Goal: Information Seeking & Learning: Learn about a topic

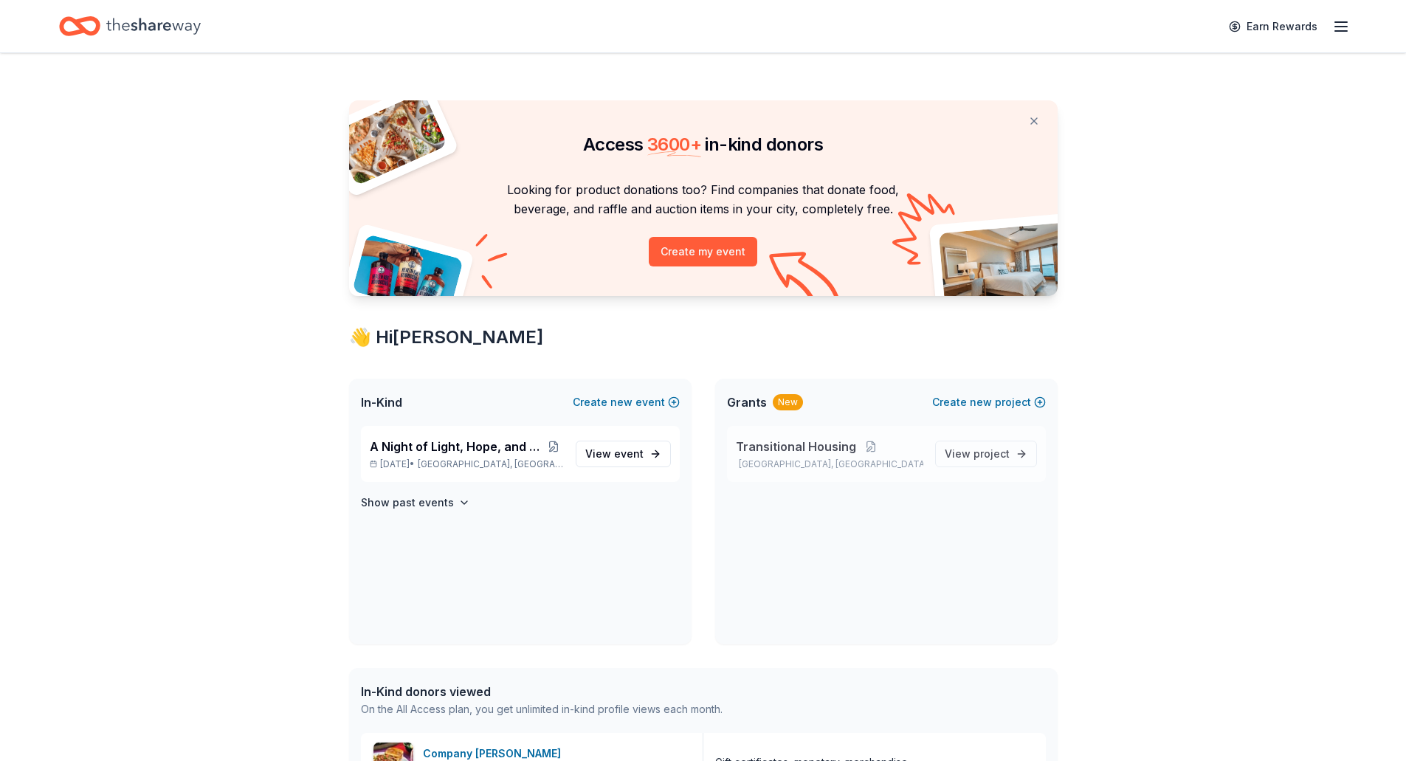
click at [811, 440] on span "Transitional Housing" at bounding box center [796, 447] width 120 height 18
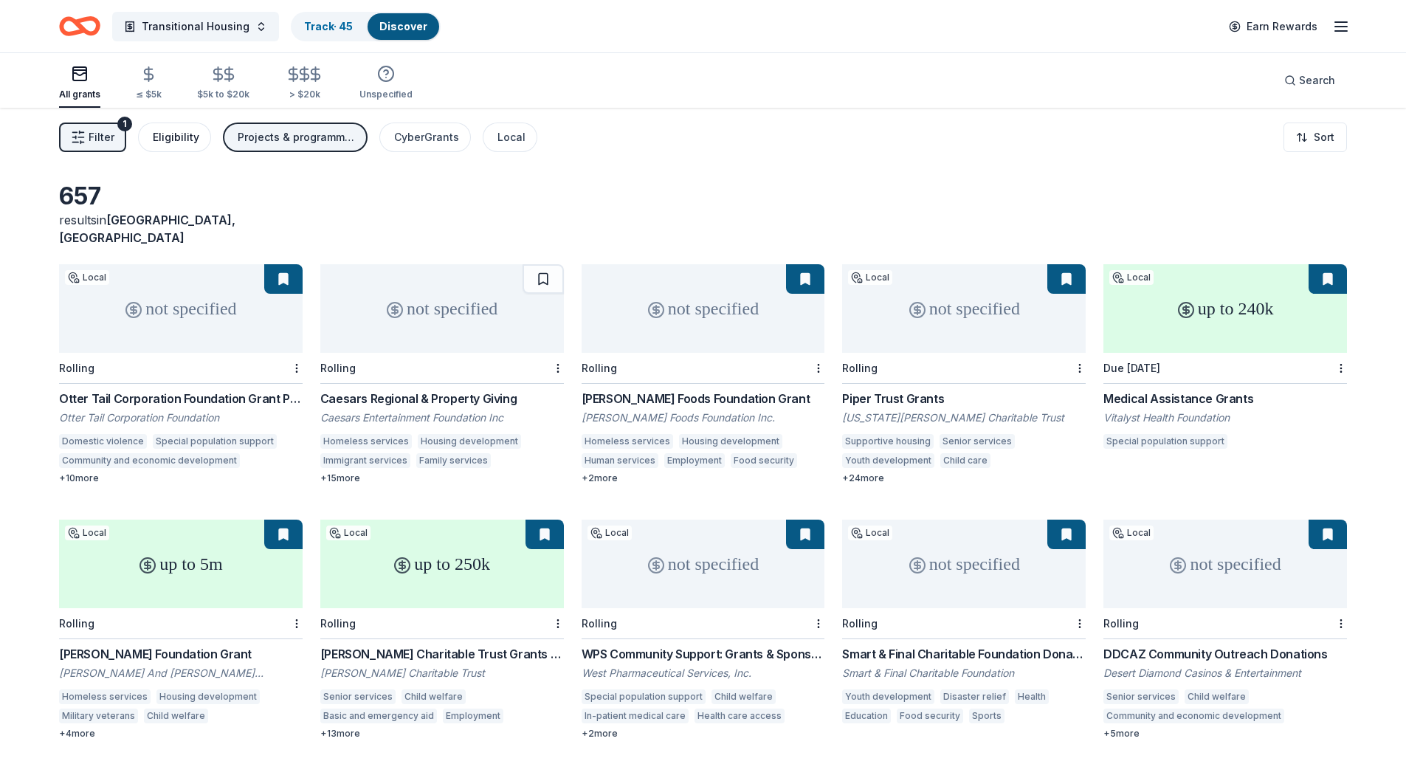
click at [179, 131] on div "Eligibility" at bounding box center [176, 137] width 47 height 18
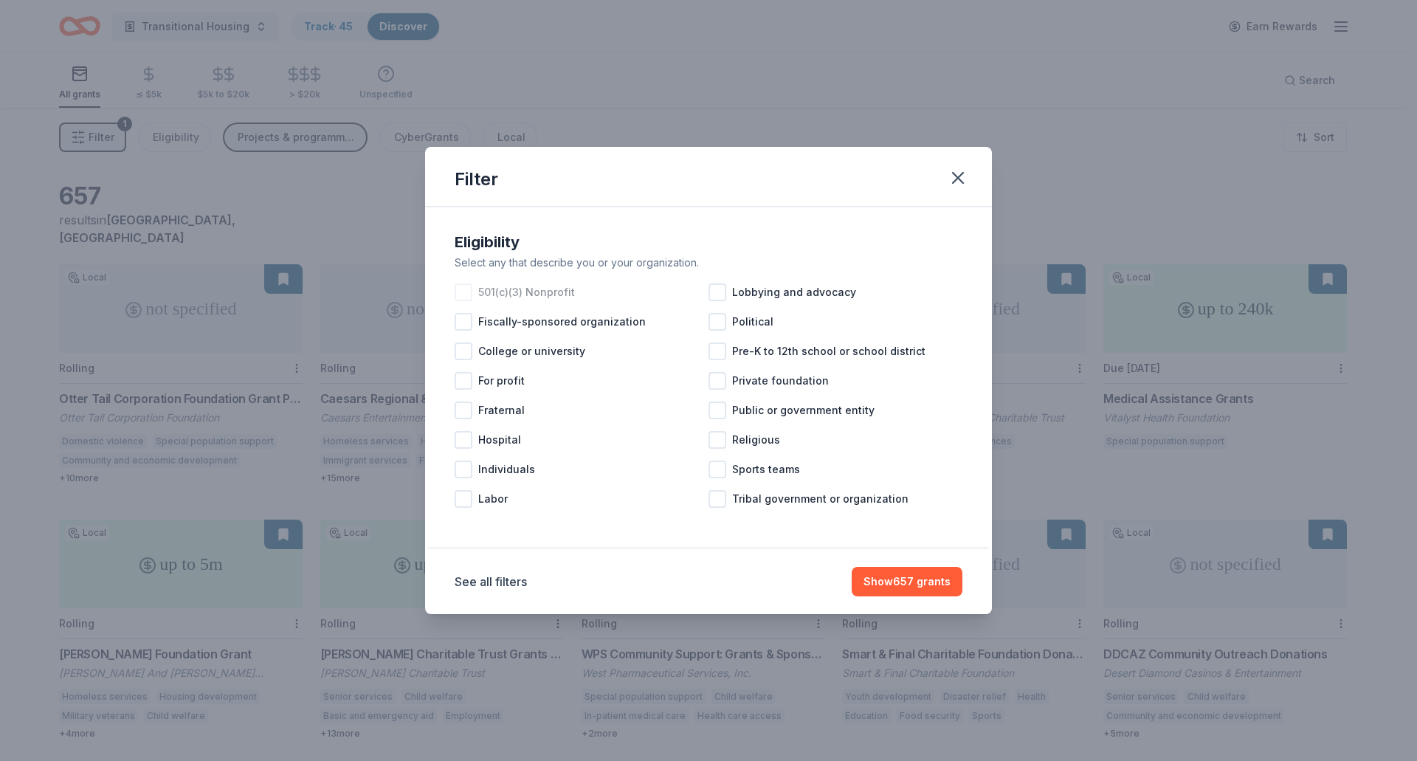
click at [461, 289] on div at bounding box center [464, 292] width 18 height 18
click at [897, 586] on button "Show 586 grants" at bounding box center [906, 582] width 111 height 30
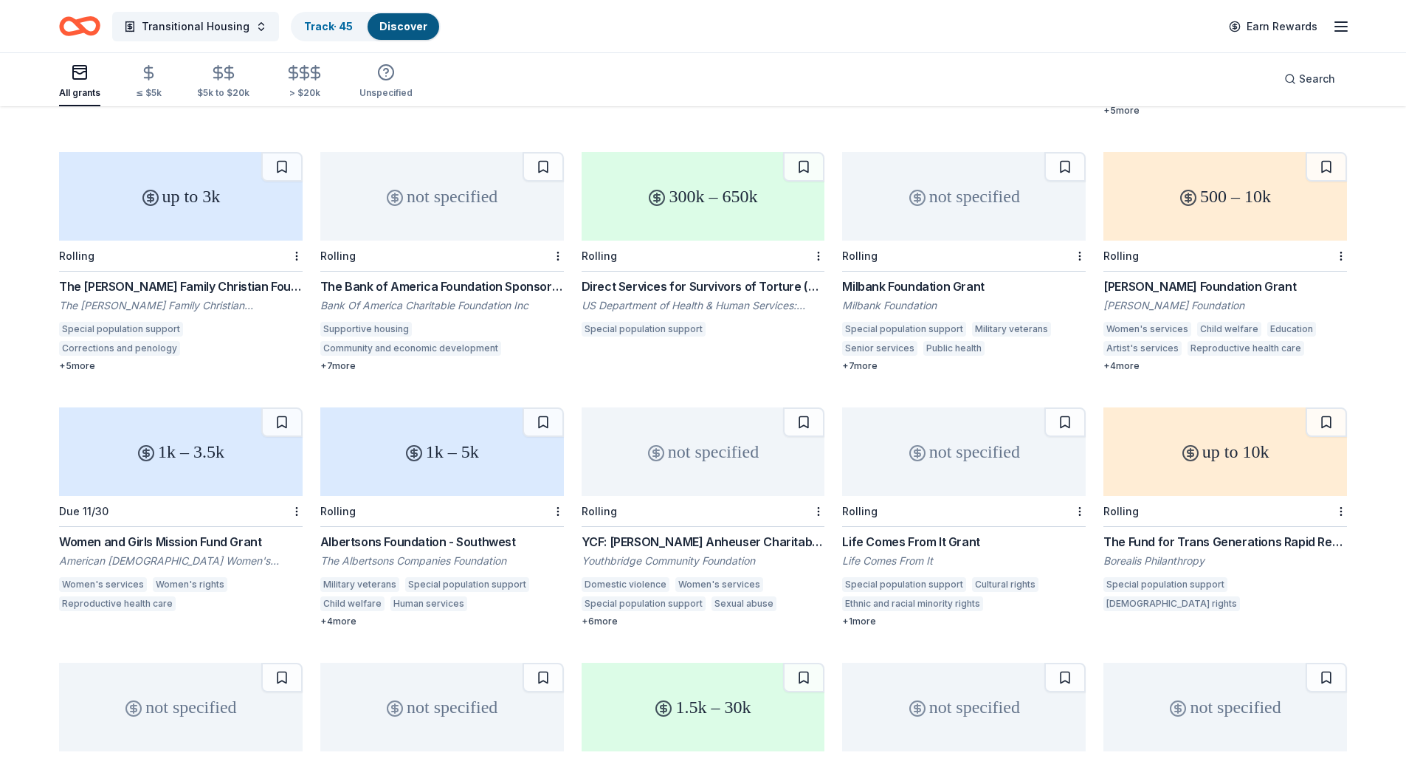
scroll to position [3655, 0]
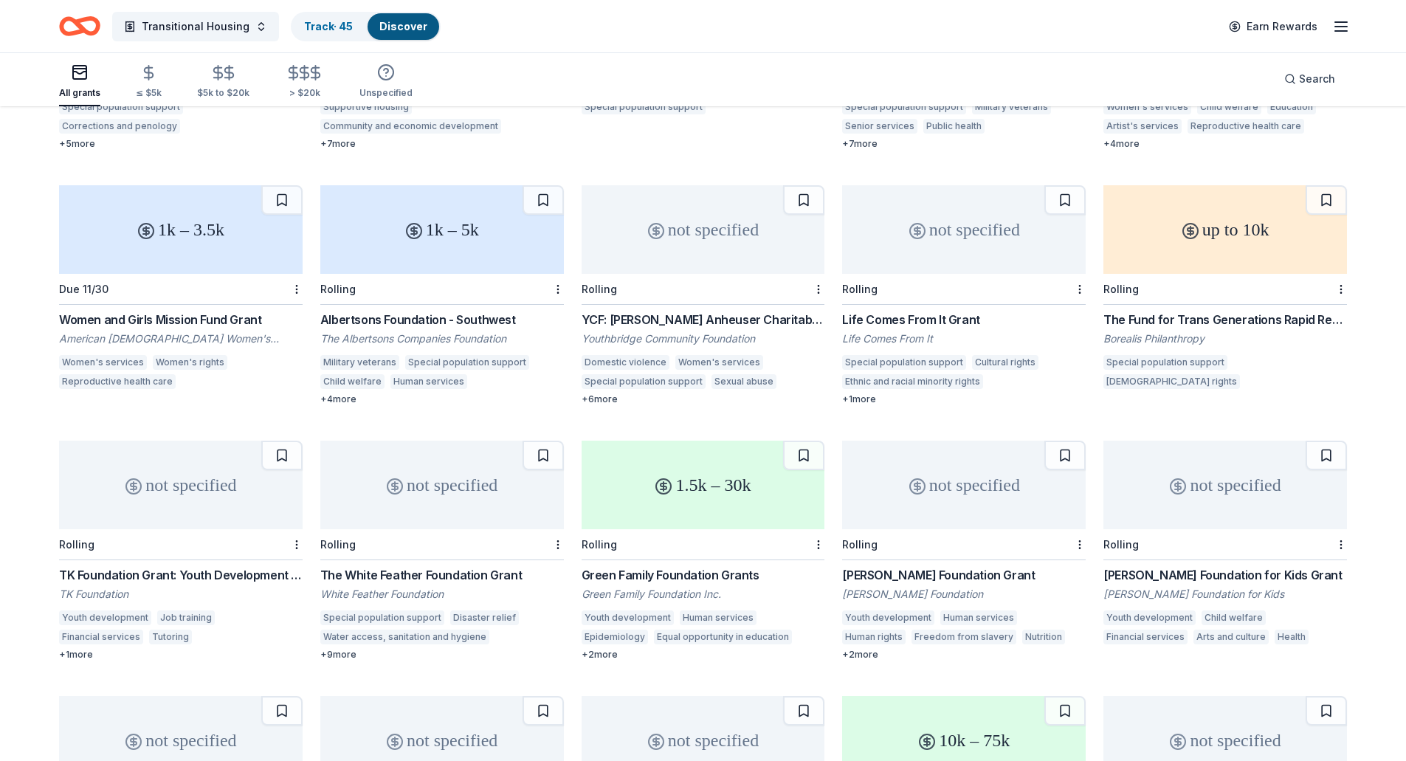
click at [1256, 546] on div "not specified Rolling Holthouse Foundation for Kids Grant Holthouse Foundation …" at bounding box center [1226, 545] width 244 height 208
click at [1330, 441] on button at bounding box center [1326, 456] width 41 height 30
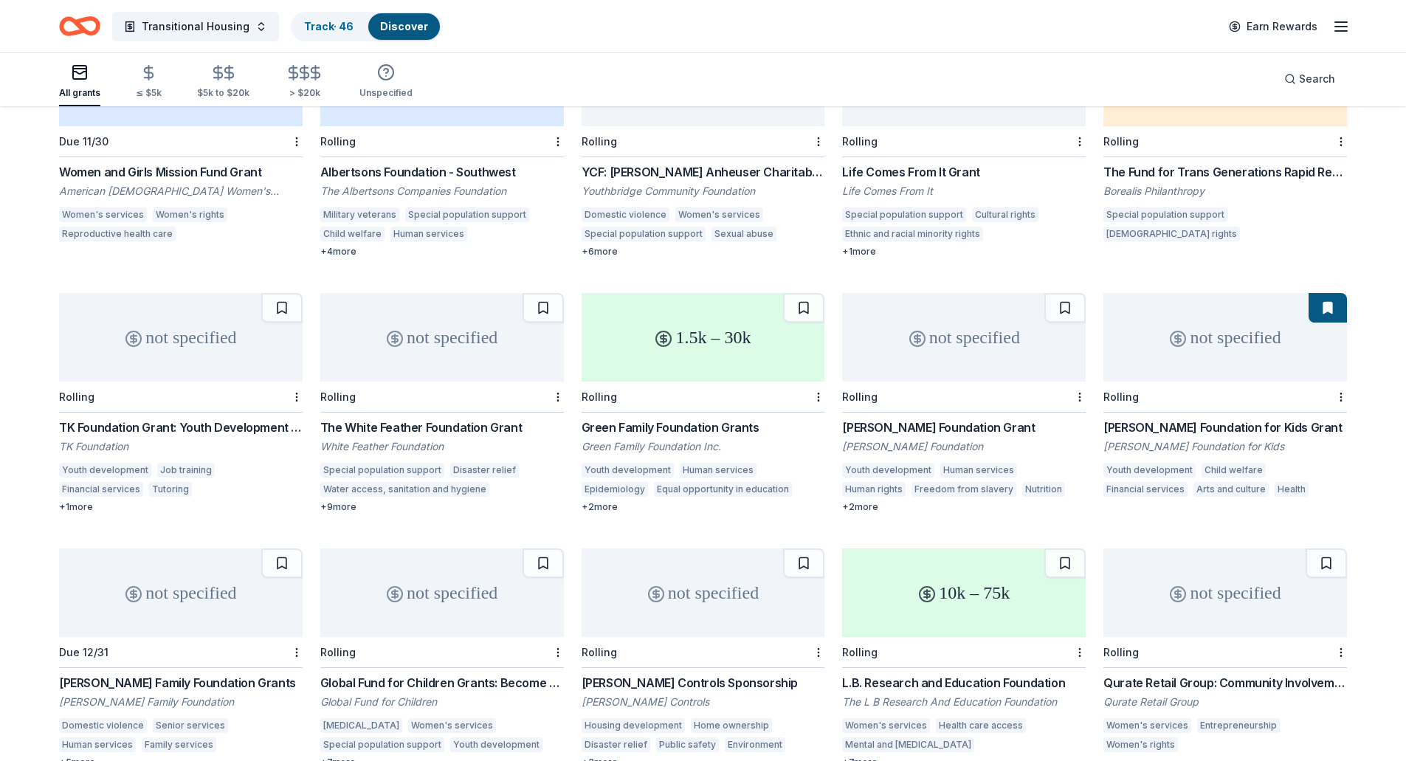
scroll to position [4024, 0]
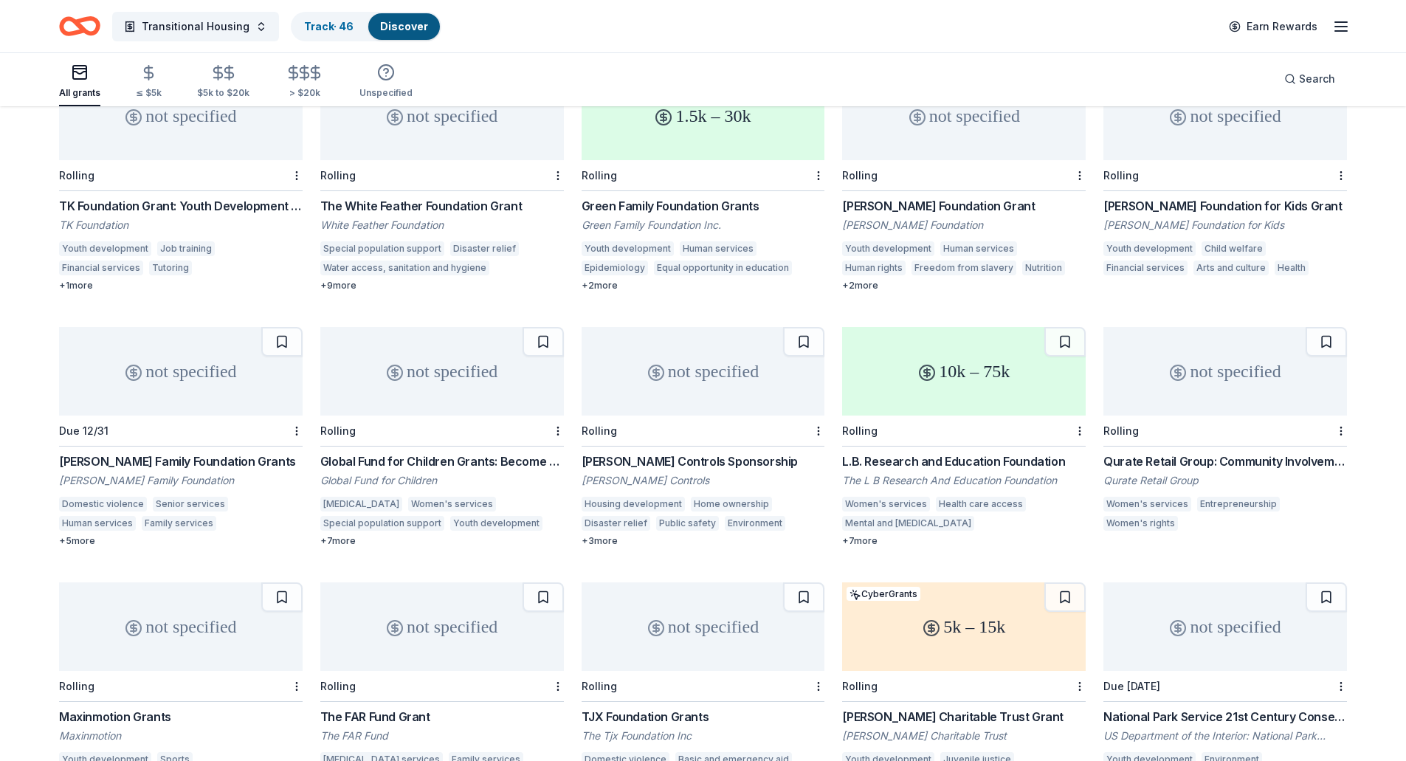
click at [488, 453] on div "Global Fund for Children Grants: Become a Partner" at bounding box center [442, 462] width 244 height 18
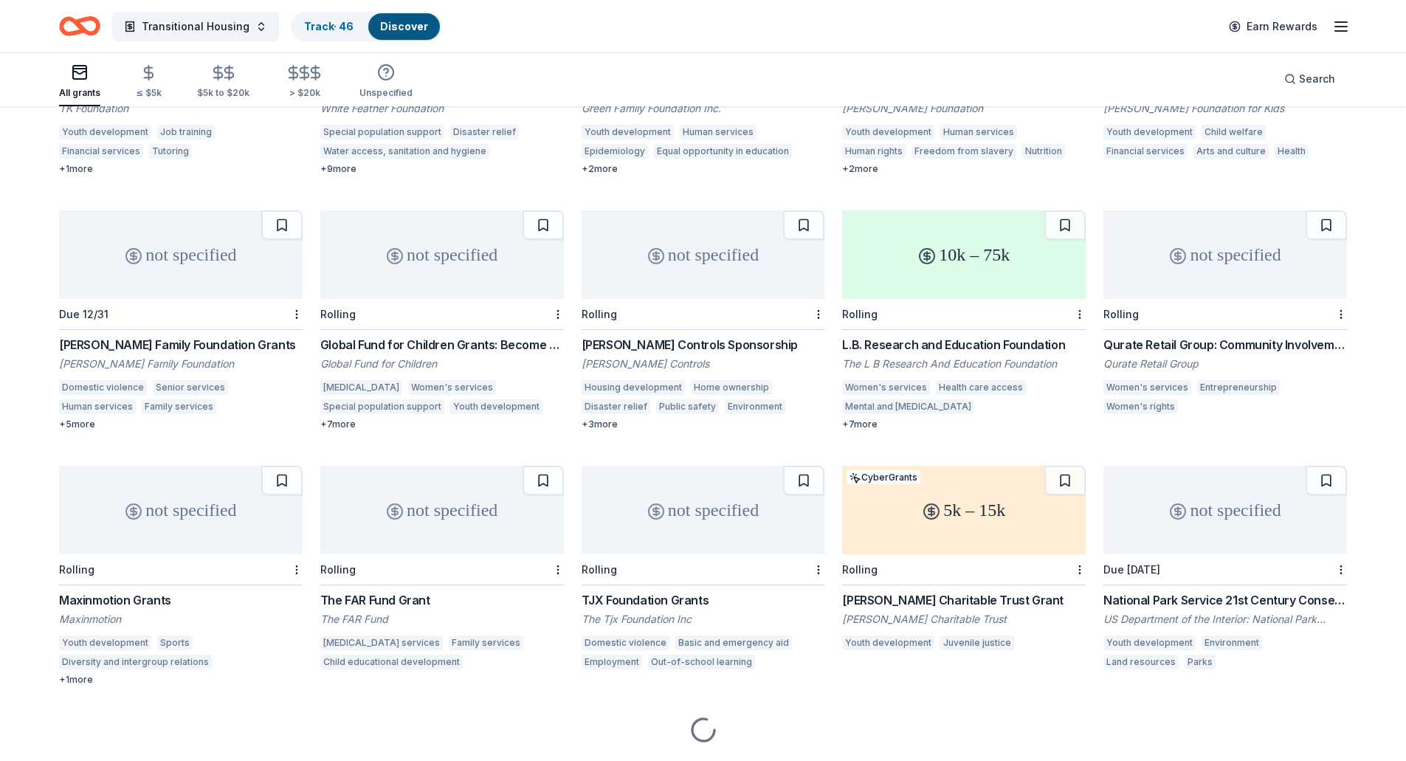
scroll to position [4166, 0]
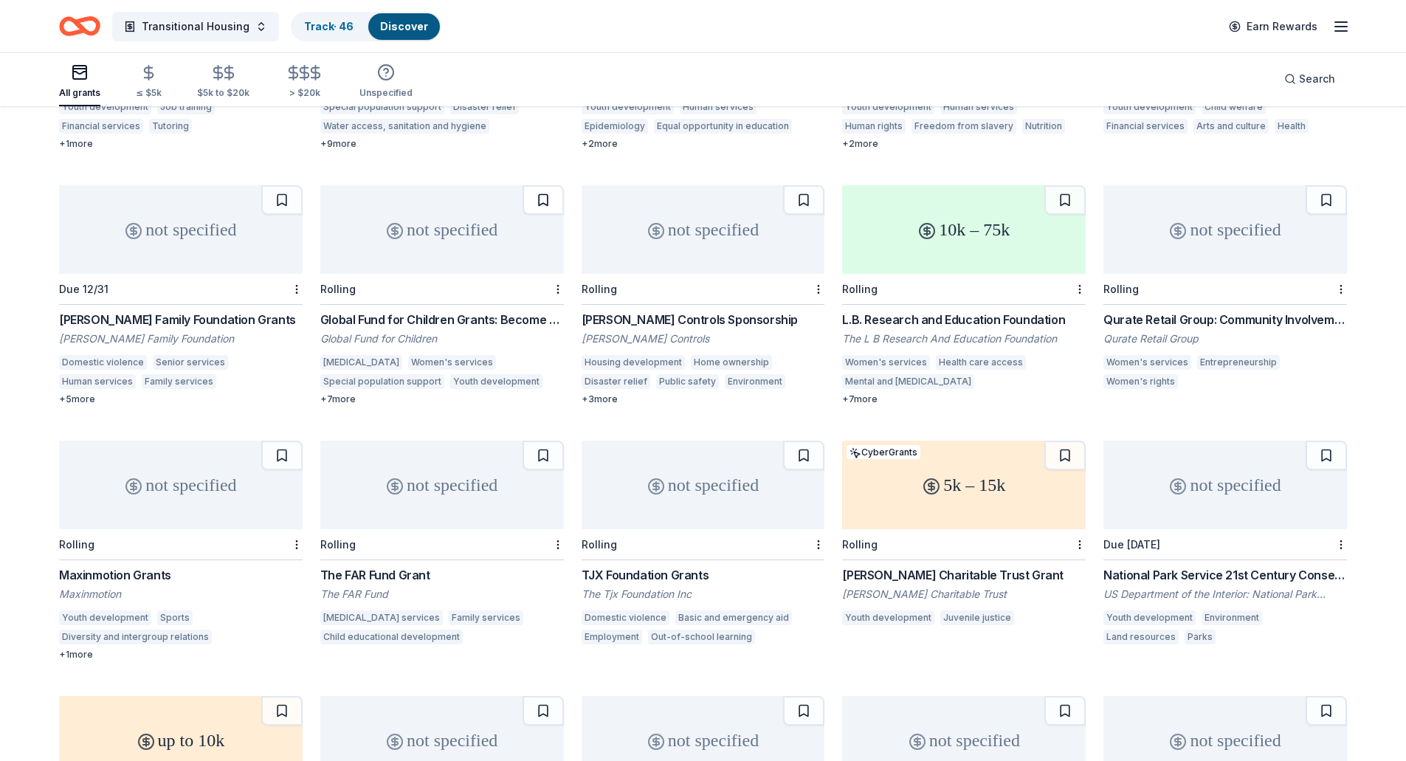
click at [543, 185] on button at bounding box center [543, 200] width 41 height 30
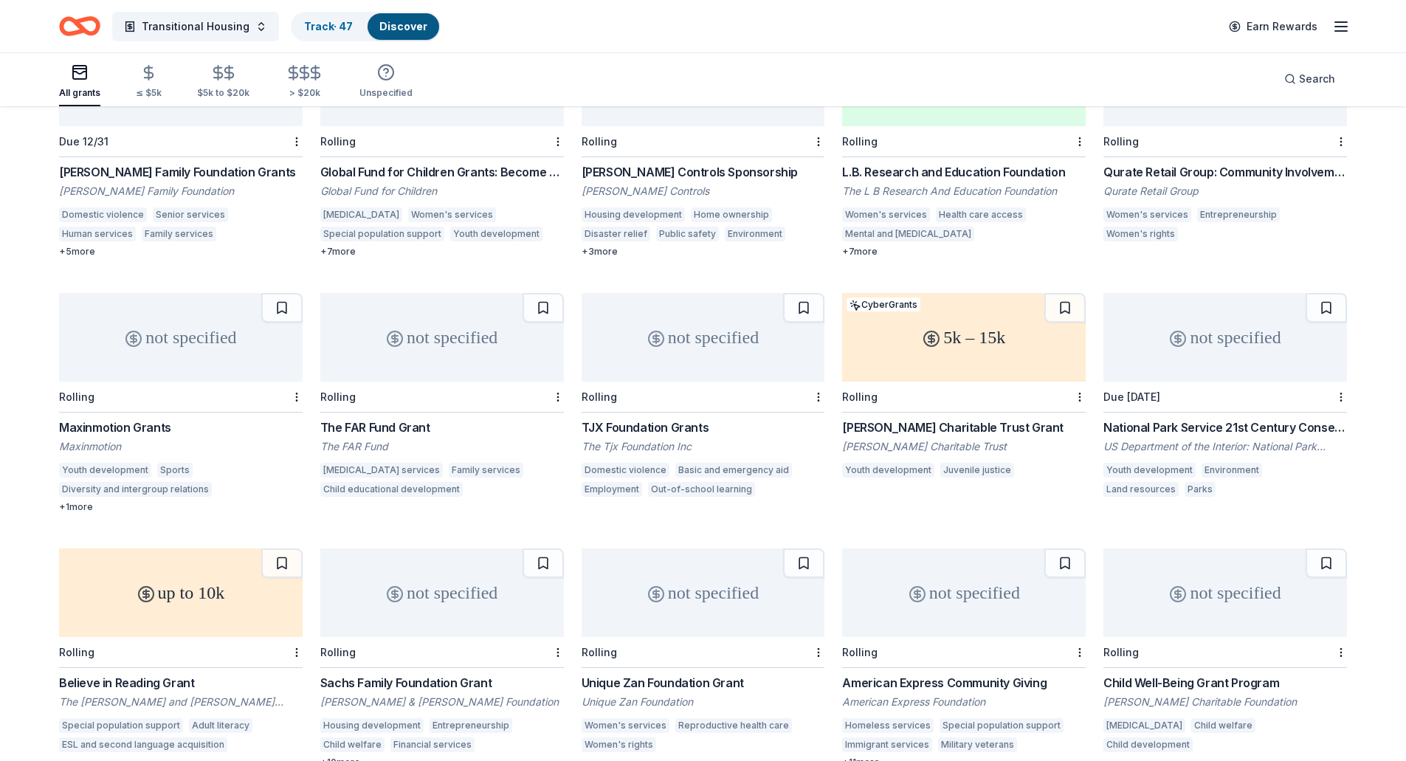
scroll to position [4461, 0]
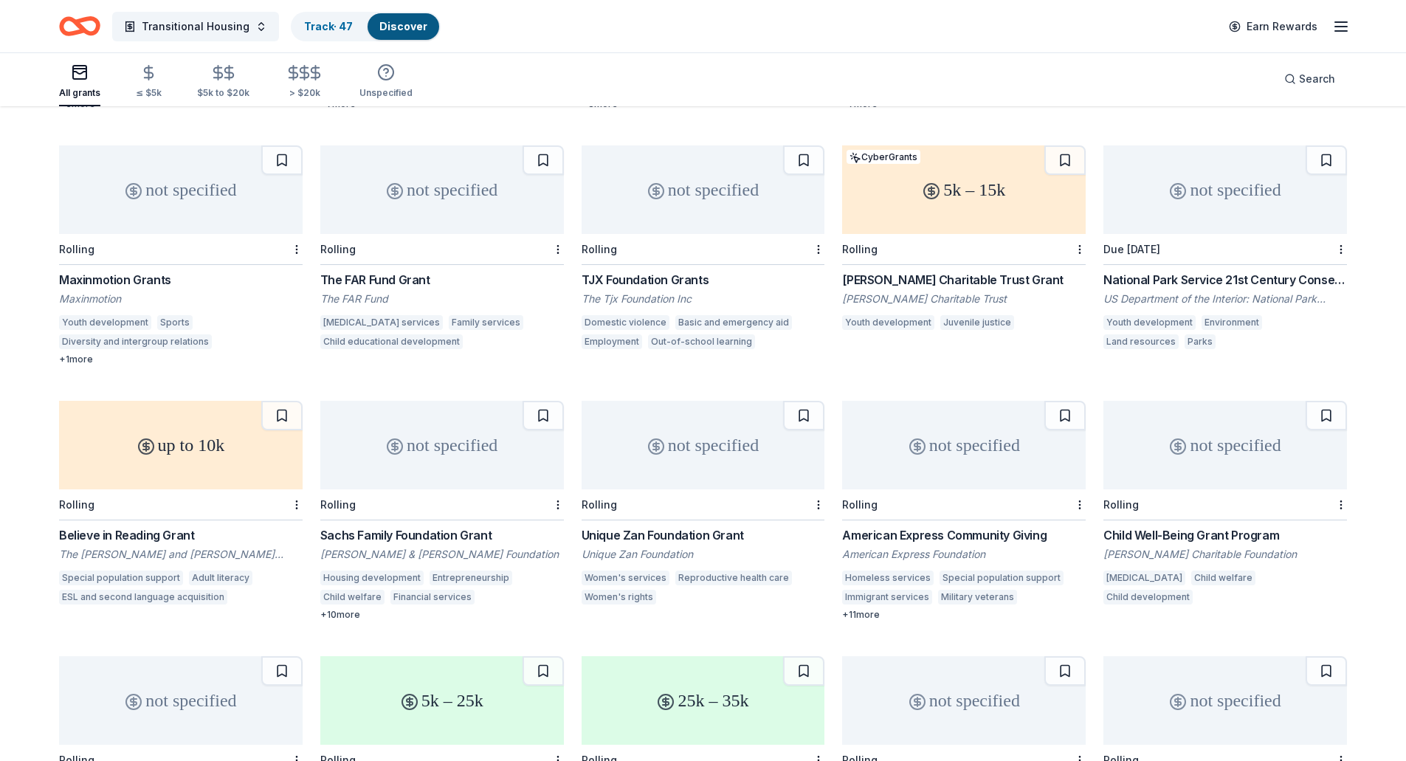
click at [956, 526] on div "American Express Community Giving" at bounding box center [964, 535] width 244 height 18
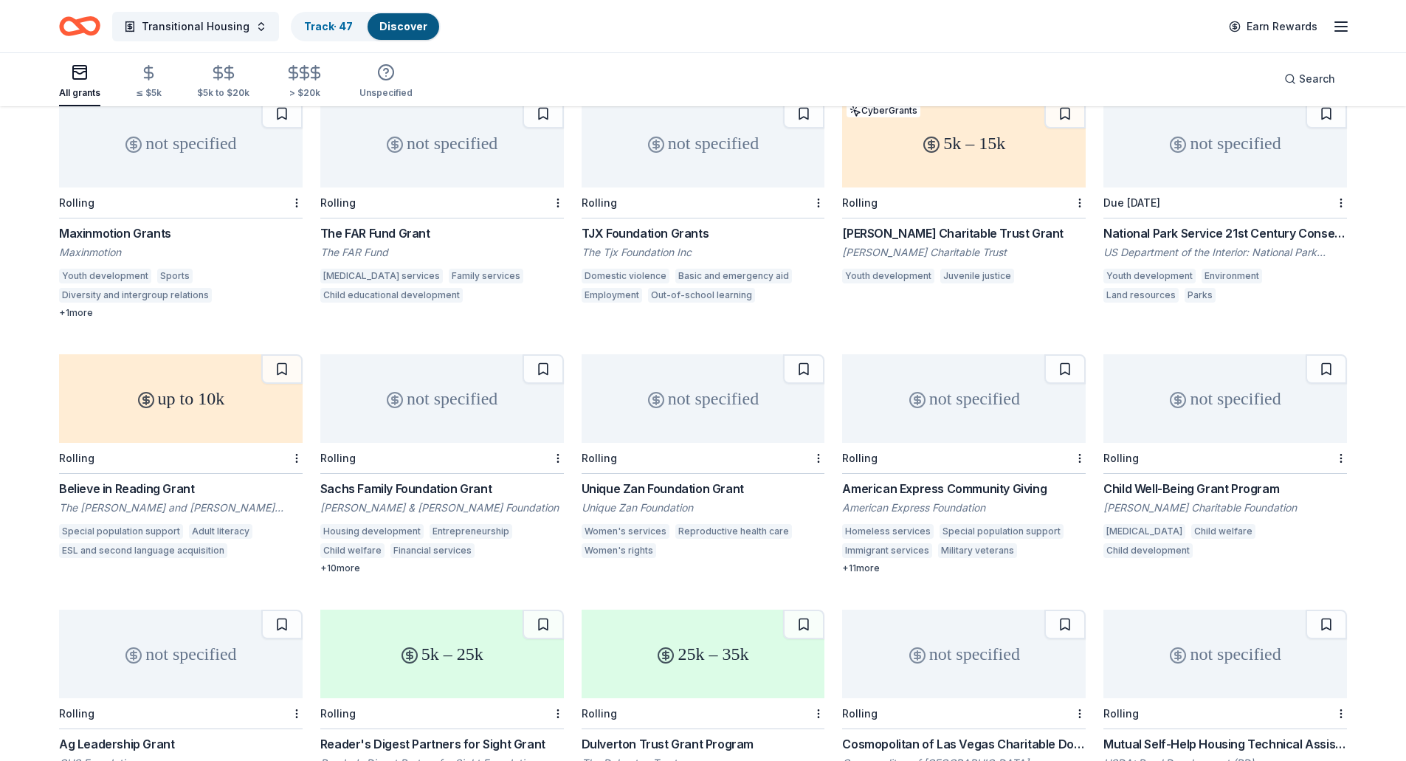
scroll to position [4677, 0]
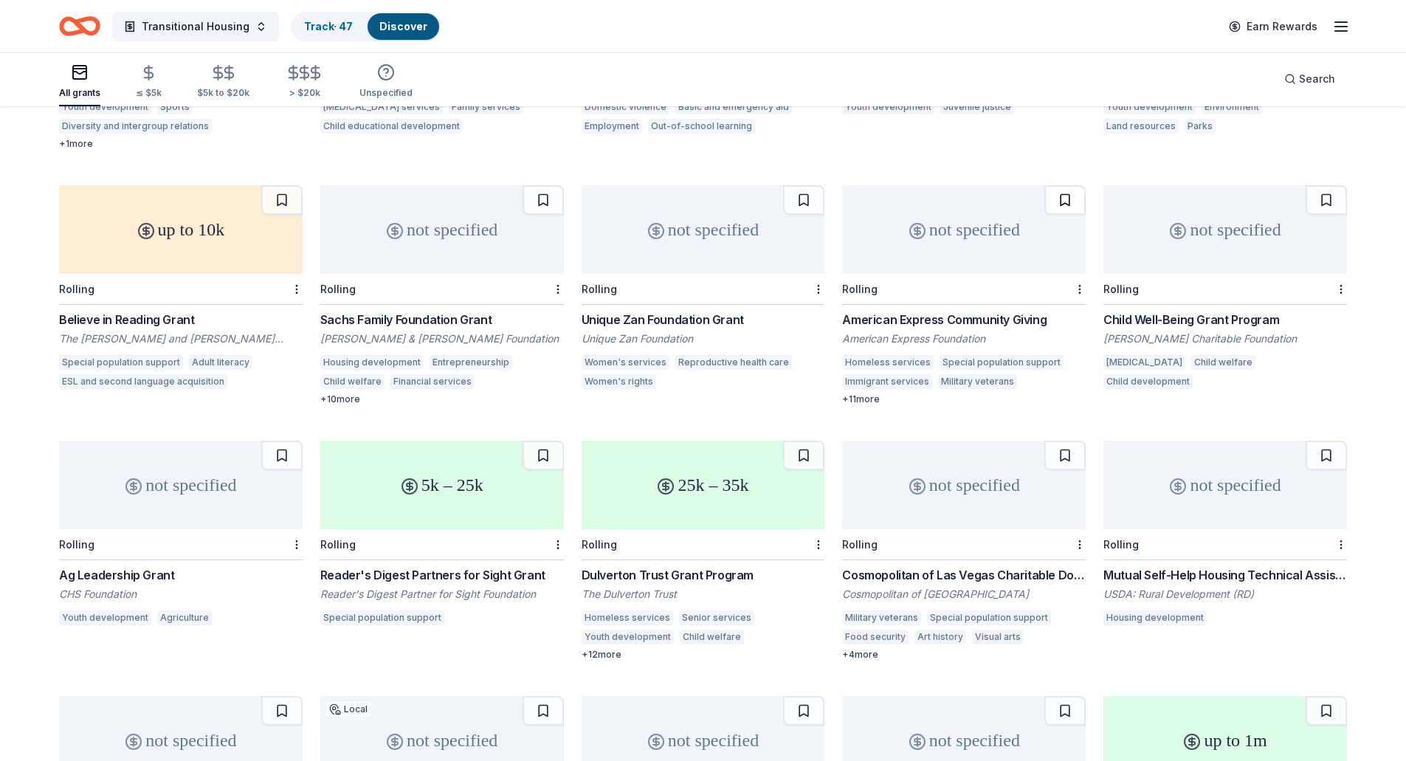
click at [1068, 185] on button at bounding box center [1065, 200] width 41 height 30
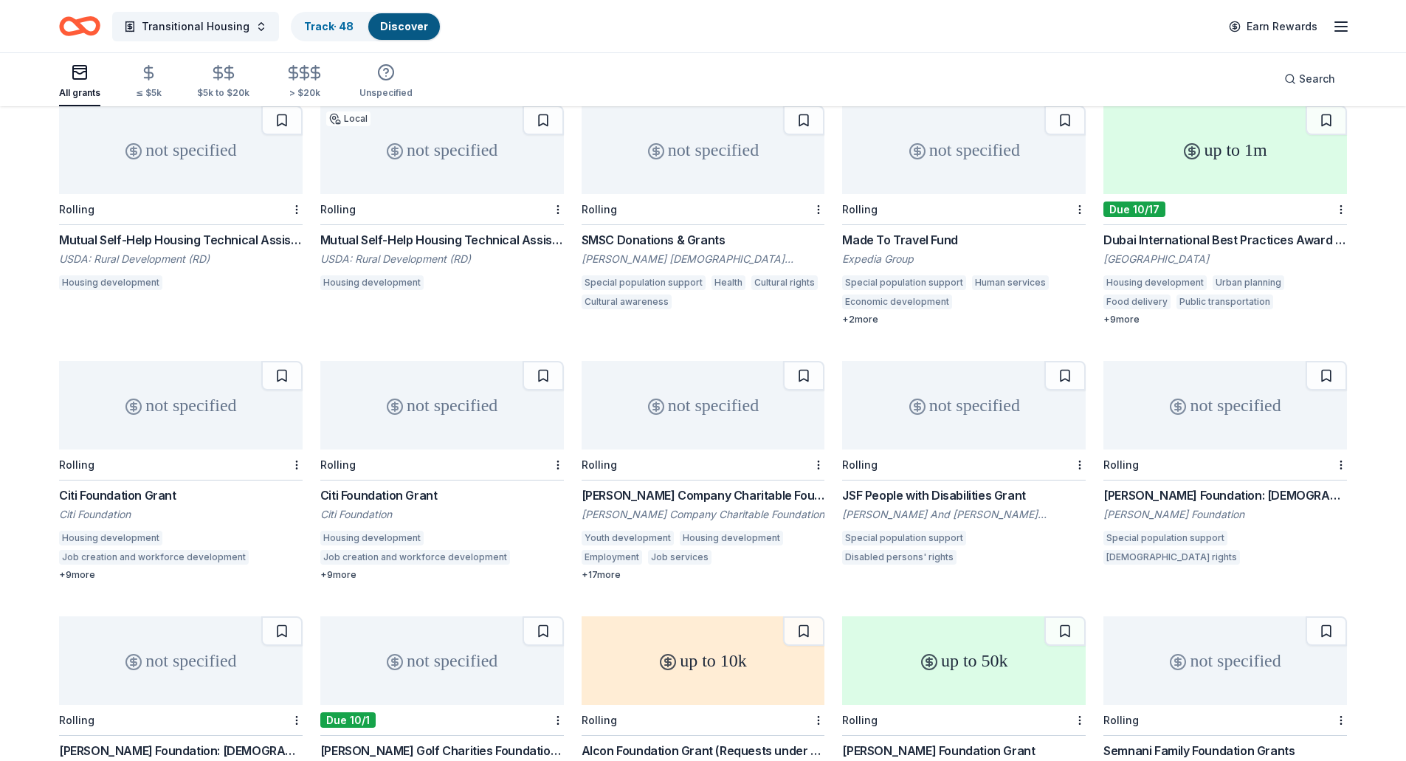
scroll to position [5415, 0]
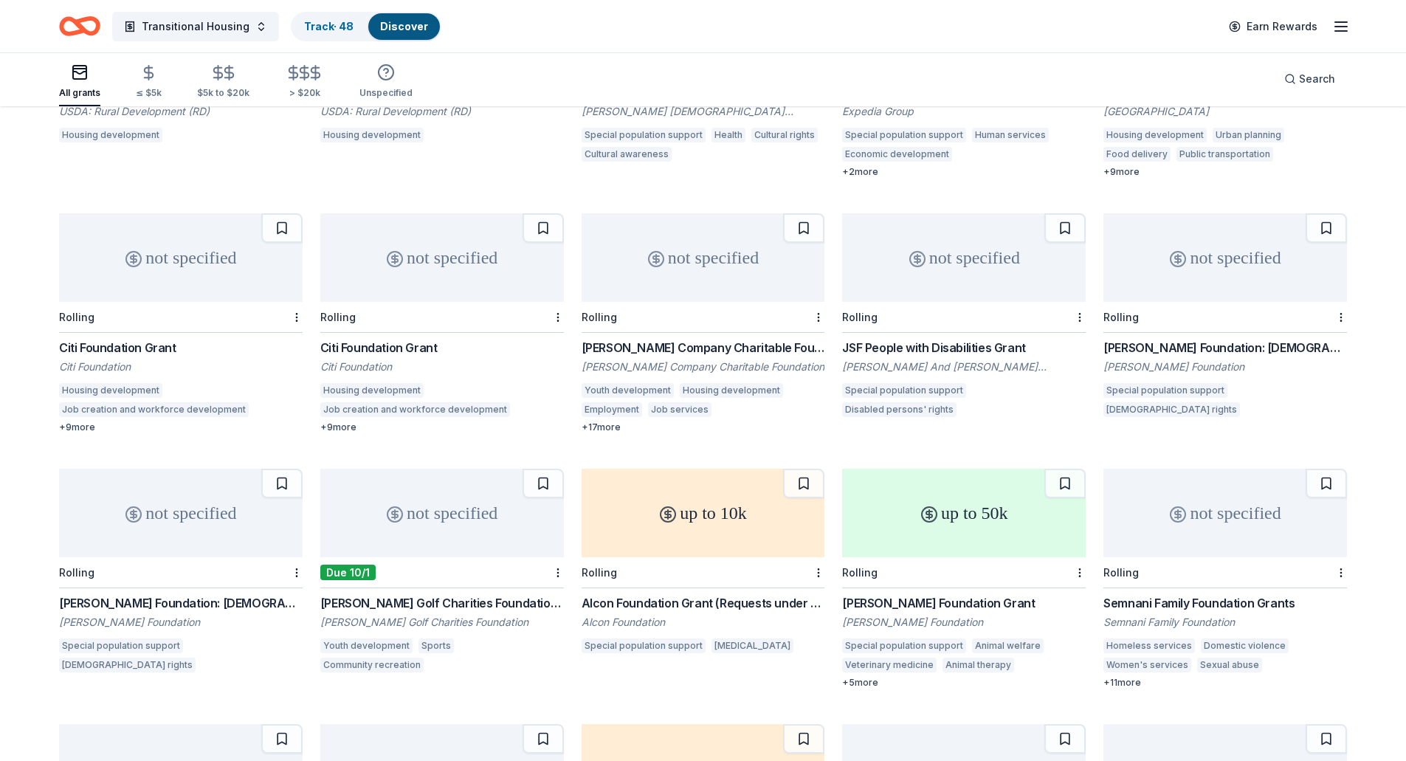
click at [1202, 594] on div "Semnani Family Foundation Grants" at bounding box center [1226, 603] width 244 height 18
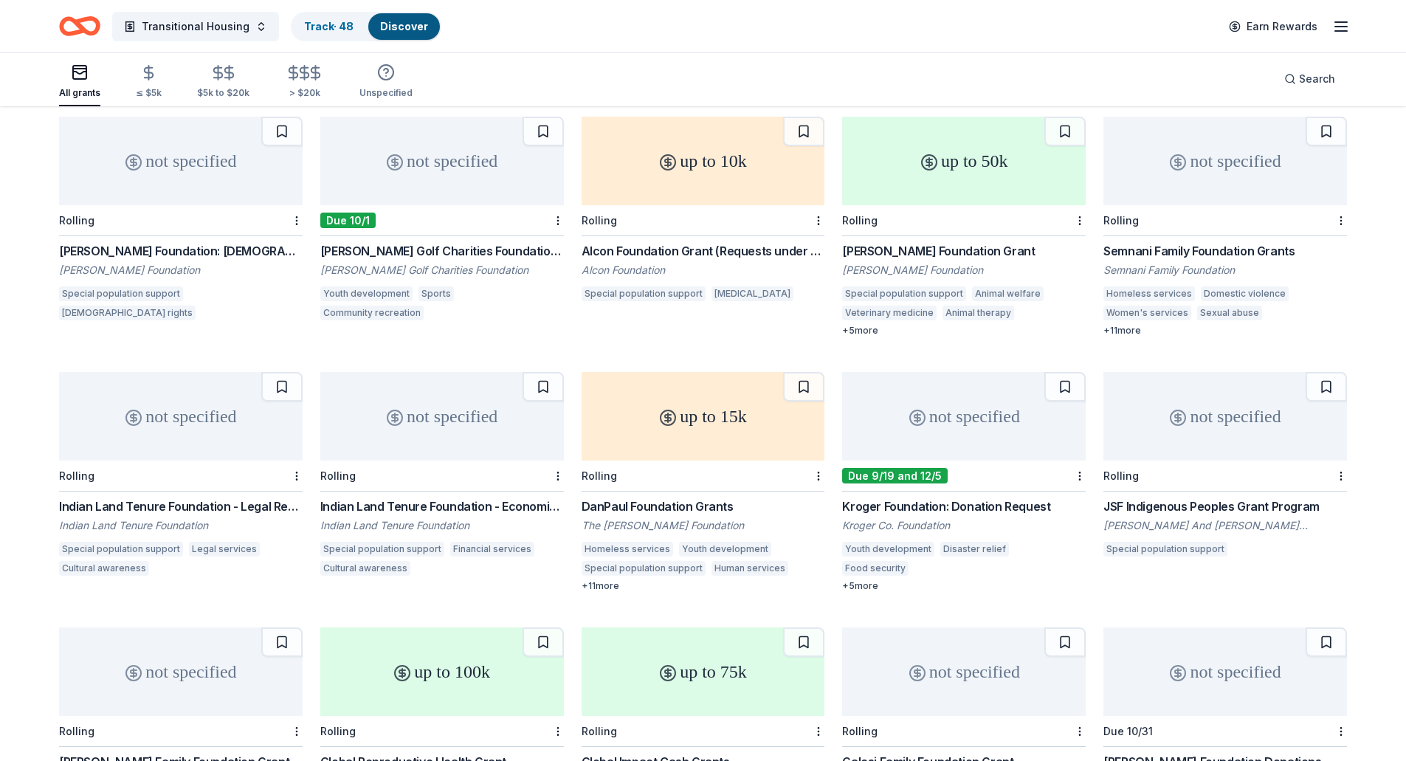
scroll to position [5858, 0]
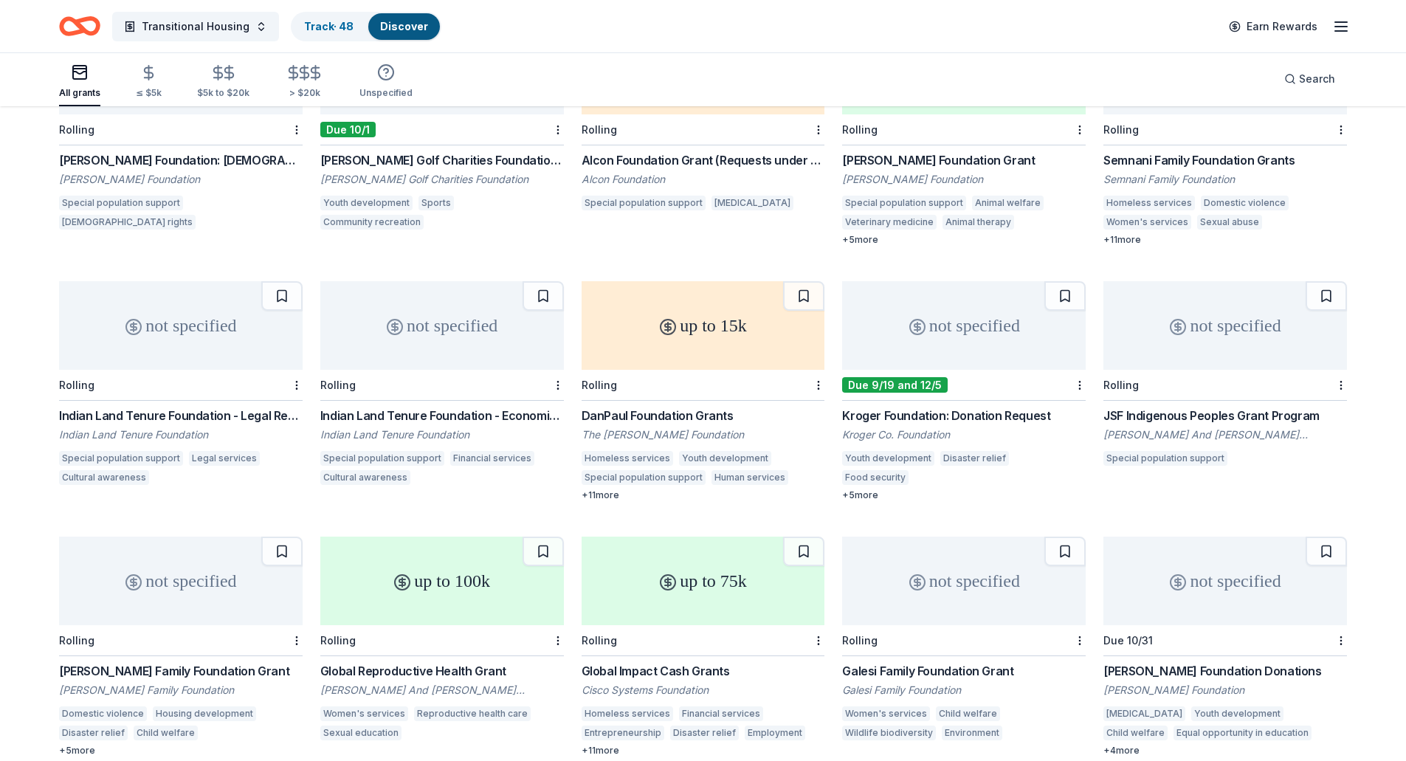
click at [911, 407] on div "Kroger Foundation: Donation Request" at bounding box center [964, 416] width 244 height 18
click at [1066, 281] on button at bounding box center [1065, 296] width 41 height 30
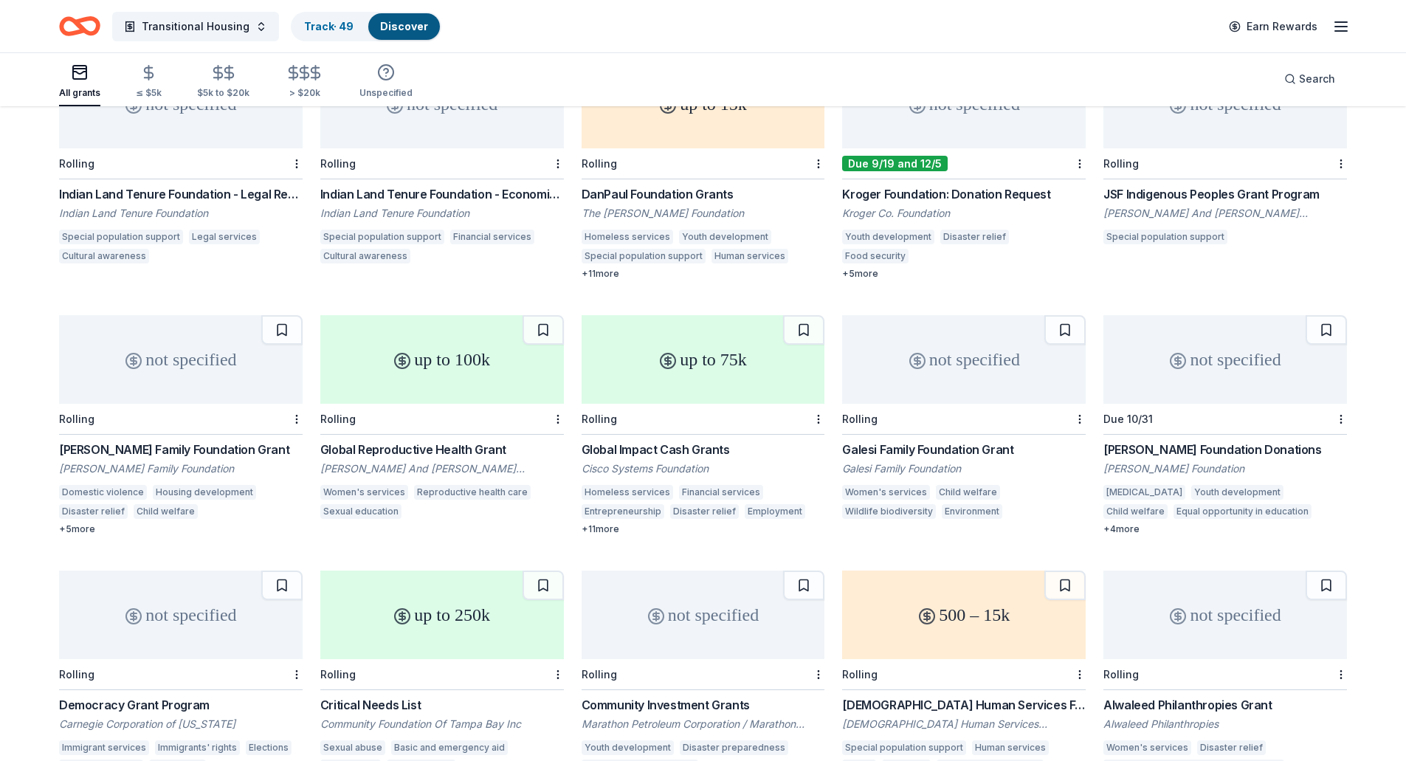
click at [165, 441] on div "Pratt Family Foundation Grant" at bounding box center [181, 450] width 244 height 18
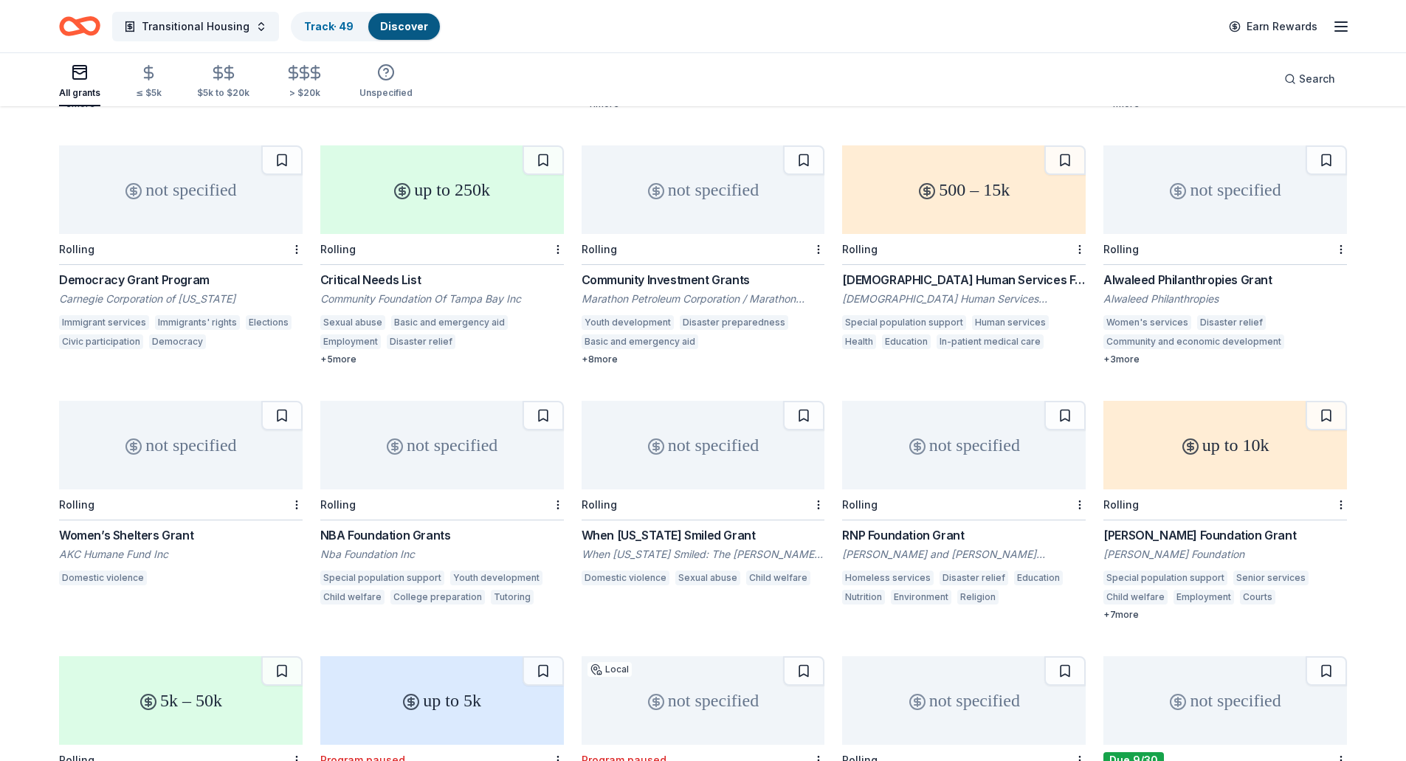
scroll to position [6721, 0]
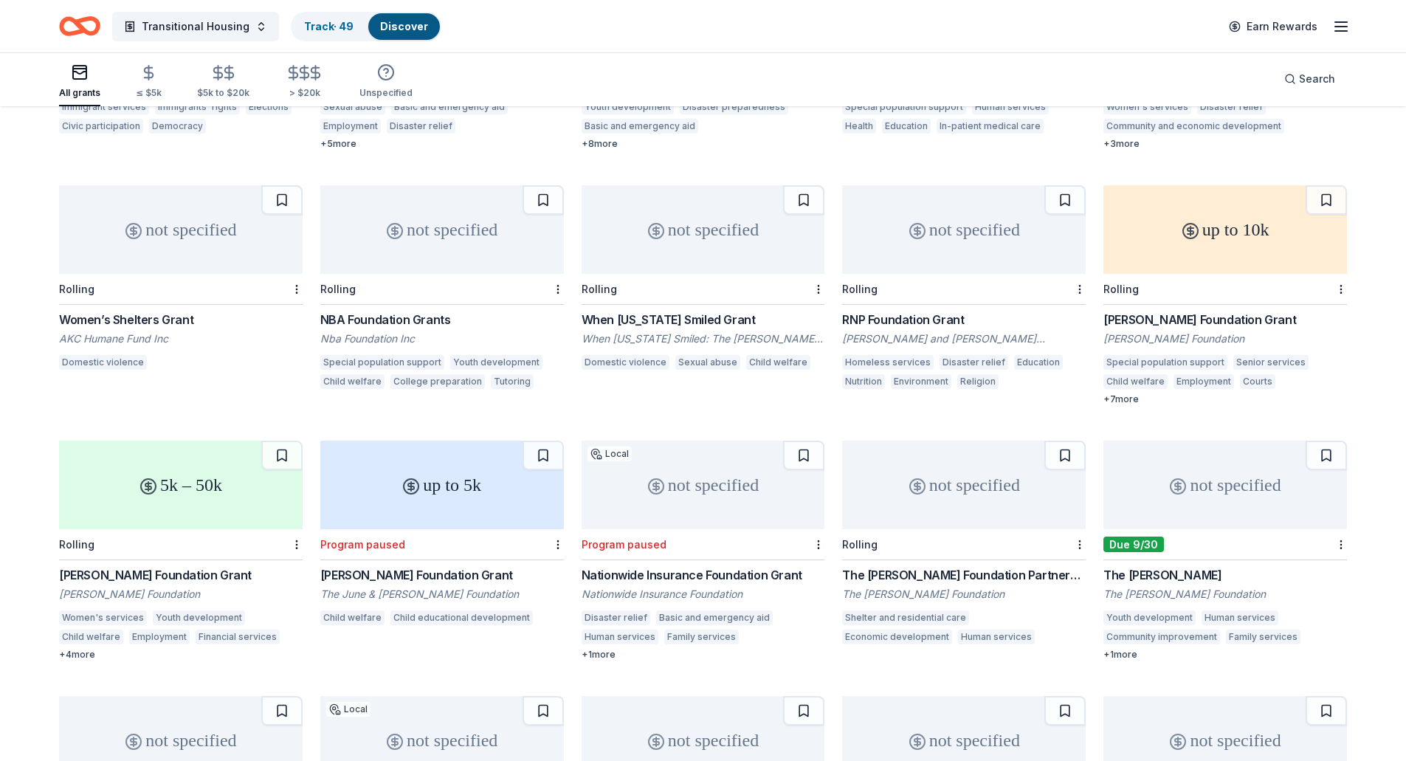
click at [945, 566] on div "The Lind Foundation Partnership Grant" at bounding box center [964, 575] width 244 height 18
click at [1058, 441] on button at bounding box center [1065, 456] width 41 height 30
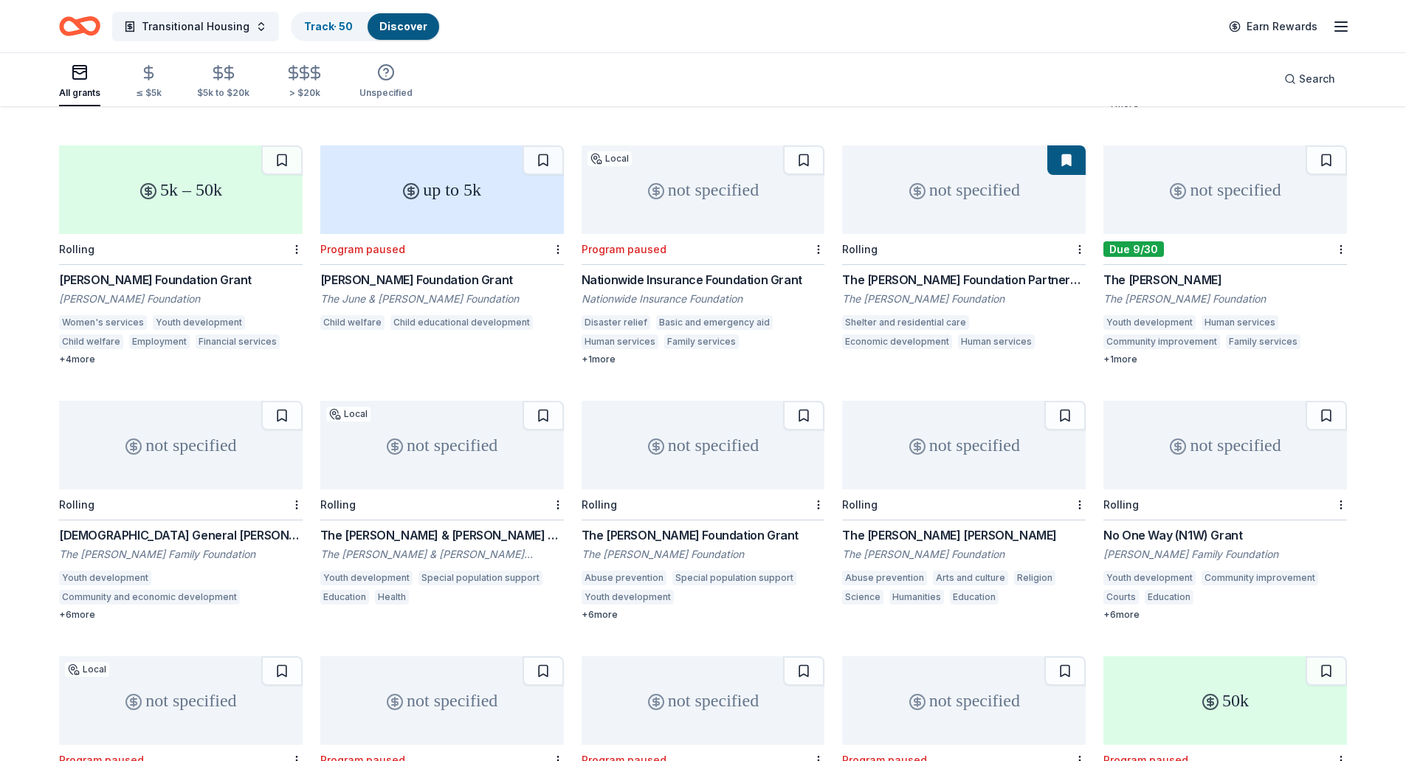
click at [1209, 192] on div "not specified" at bounding box center [1226, 189] width 244 height 89
click at [1341, 145] on button at bounding box center [1326, 160] width 41 height 30
click at [550, 145] on button at bounding box center [543, 160] width 41 height 30
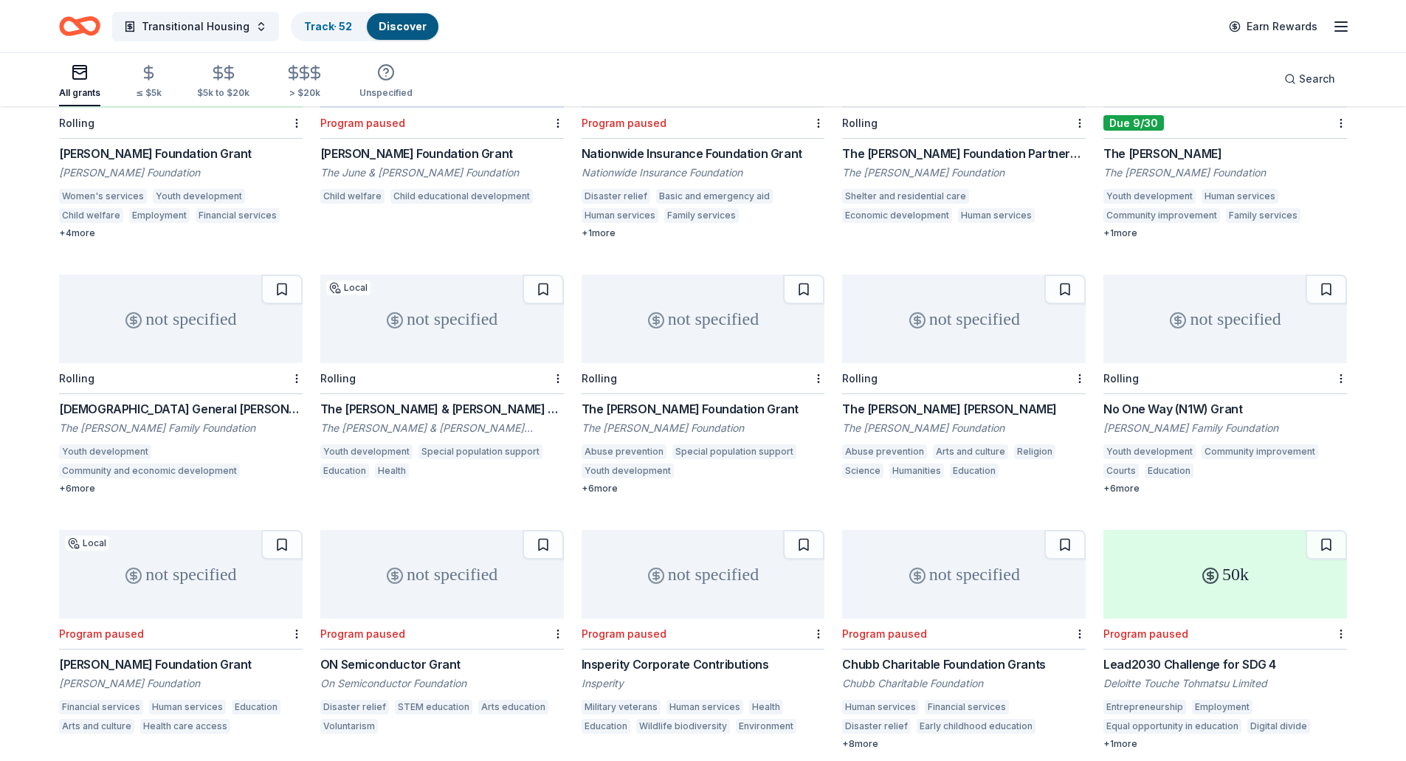
scroll to position [7231, 0]
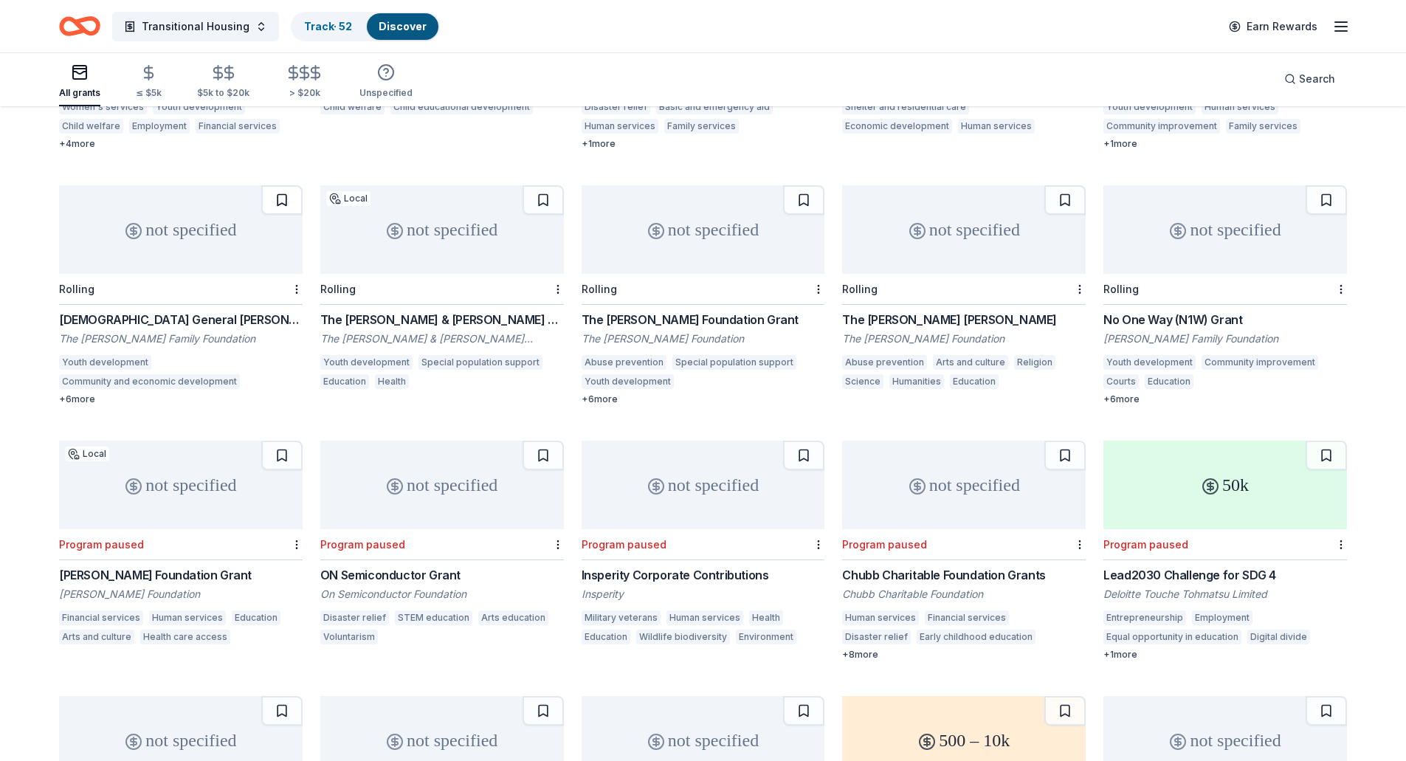
click at [291, 185] on button at bounding box center [281, 200] width 41 height 30
click at [544, 192] on button at bounding box center [543, 200] width 41 height 30
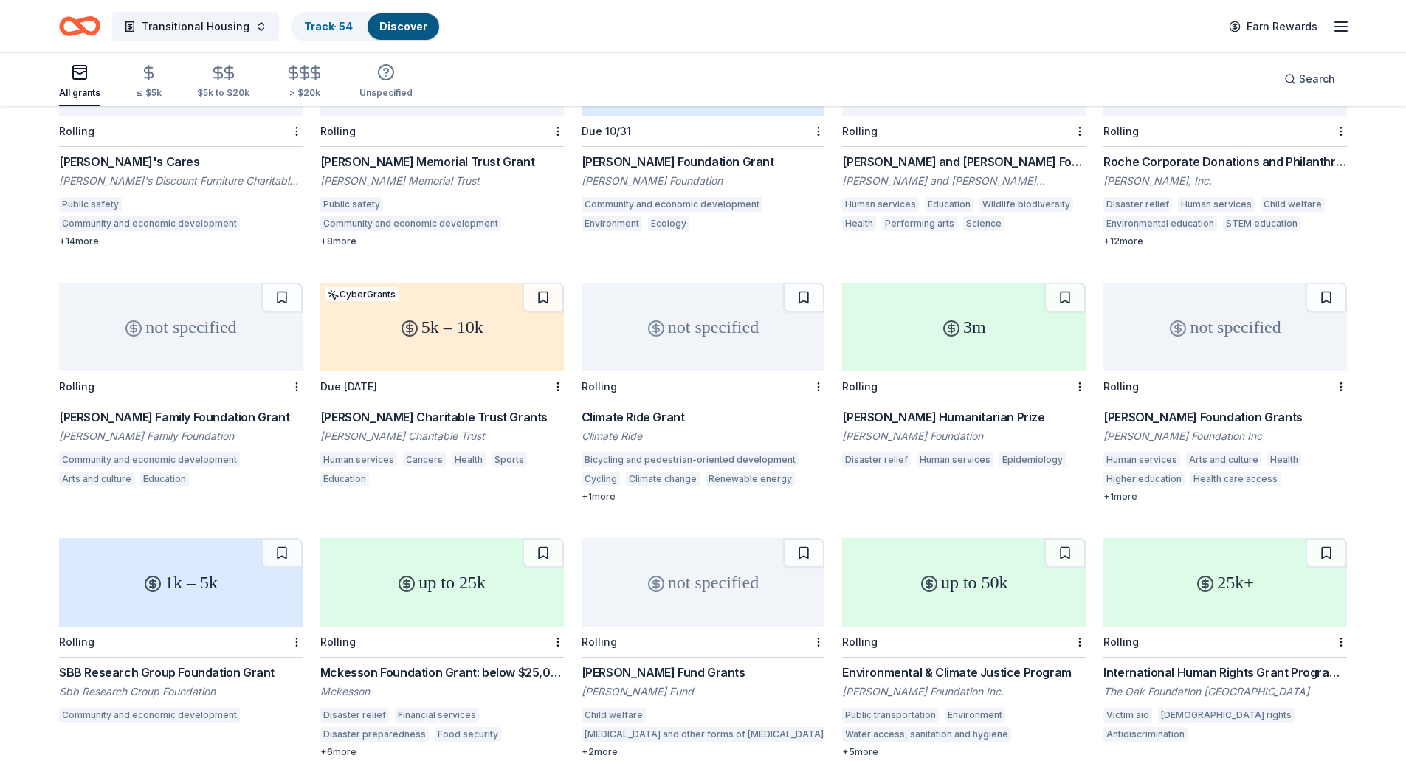
scroll to position [8253, 0]
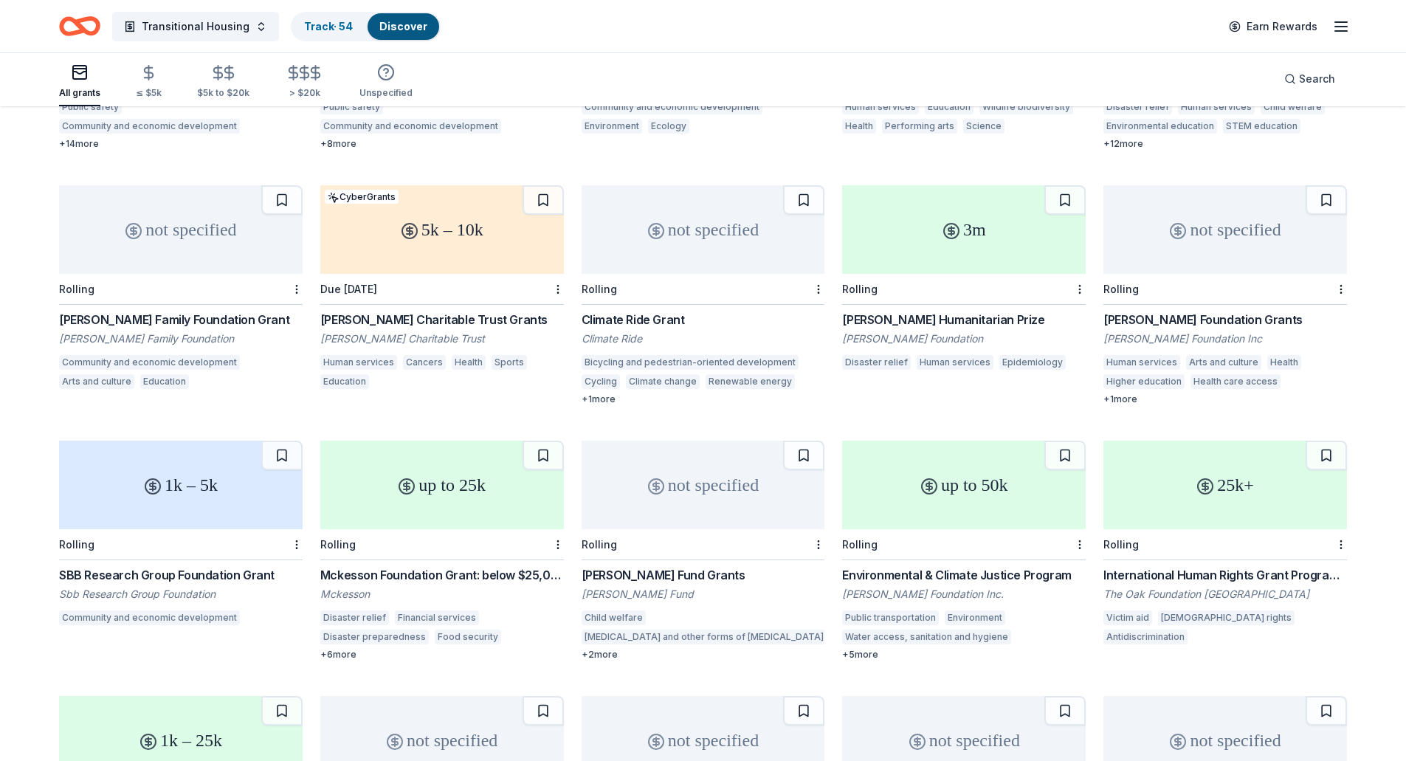
click at [681, 566] on div "Goodnow Fund Grants" at bounding box center [704, 575] width 244 height 18
click at [808, 447] on button at bounding box center [803, 456] width 41 height 30
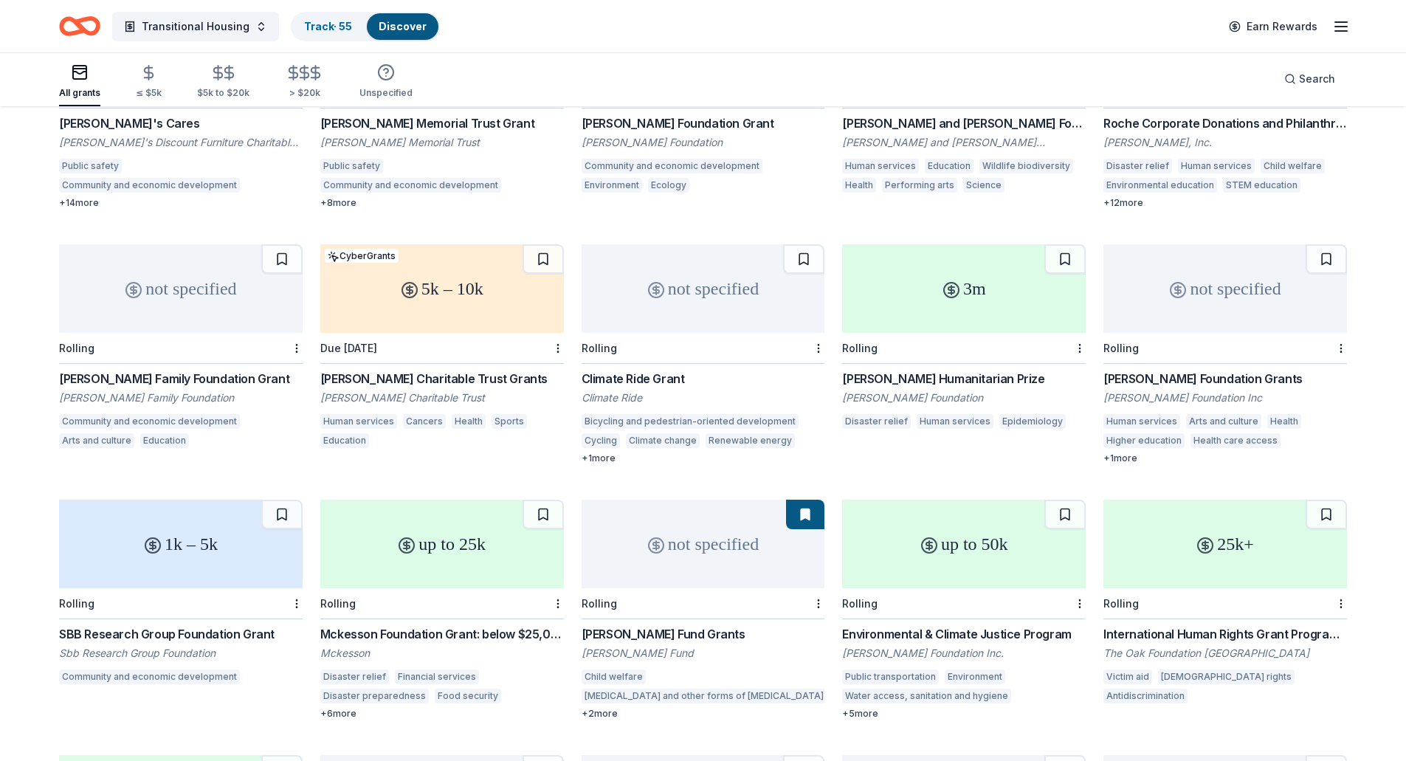
scroll to position [8106, 0]
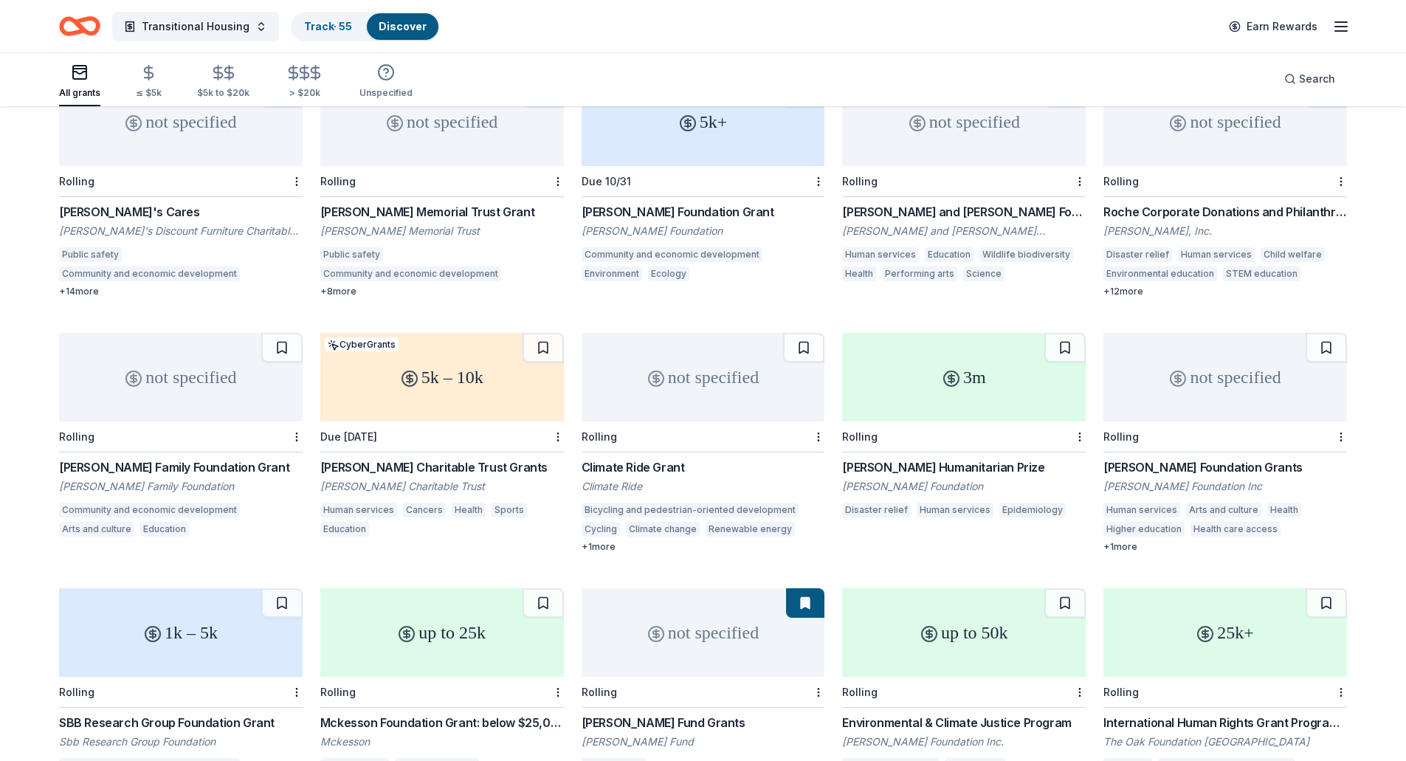
click at [913, 203] on div "Charles and Mildred Schnurmacher Foundation Grant" at bounding box center [964, 212] width 244 height 18
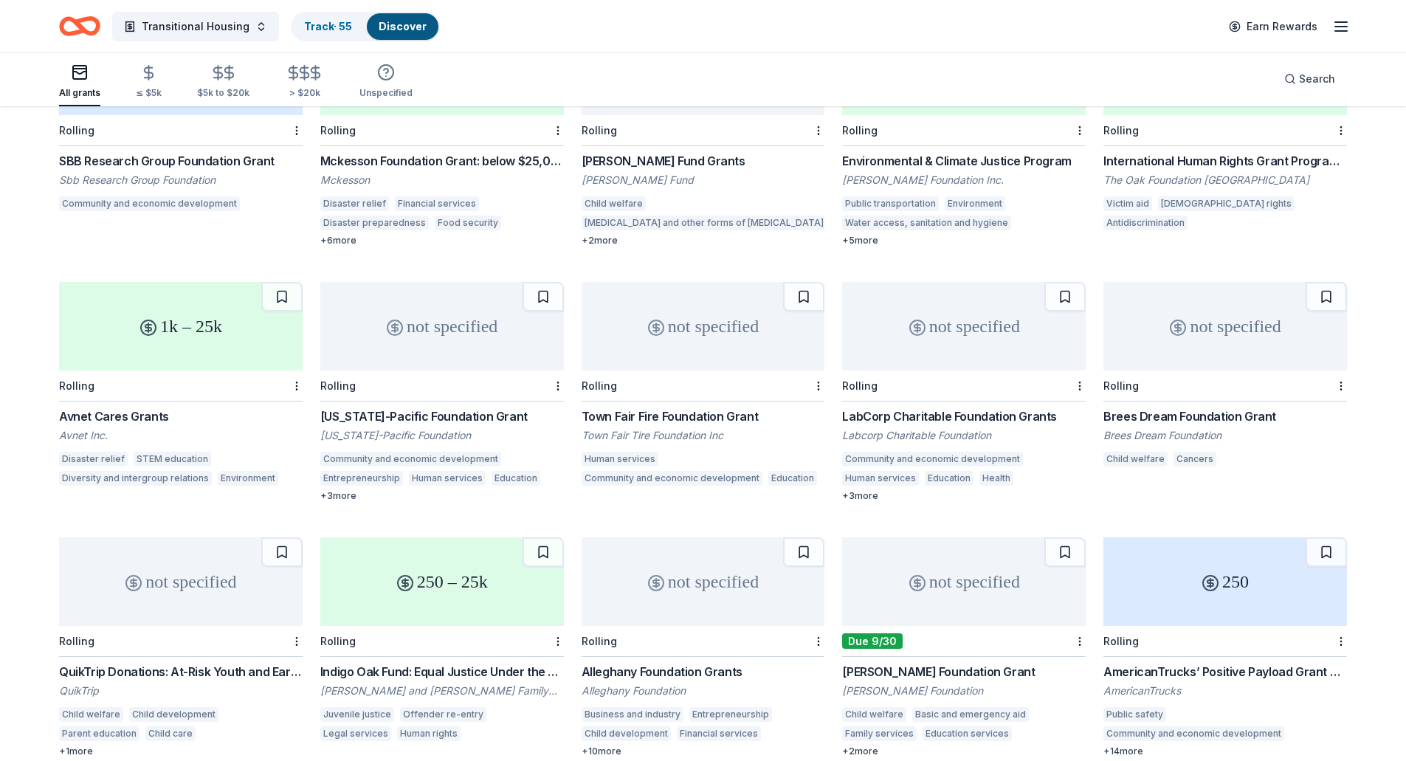
scroll to position [8764, 0]
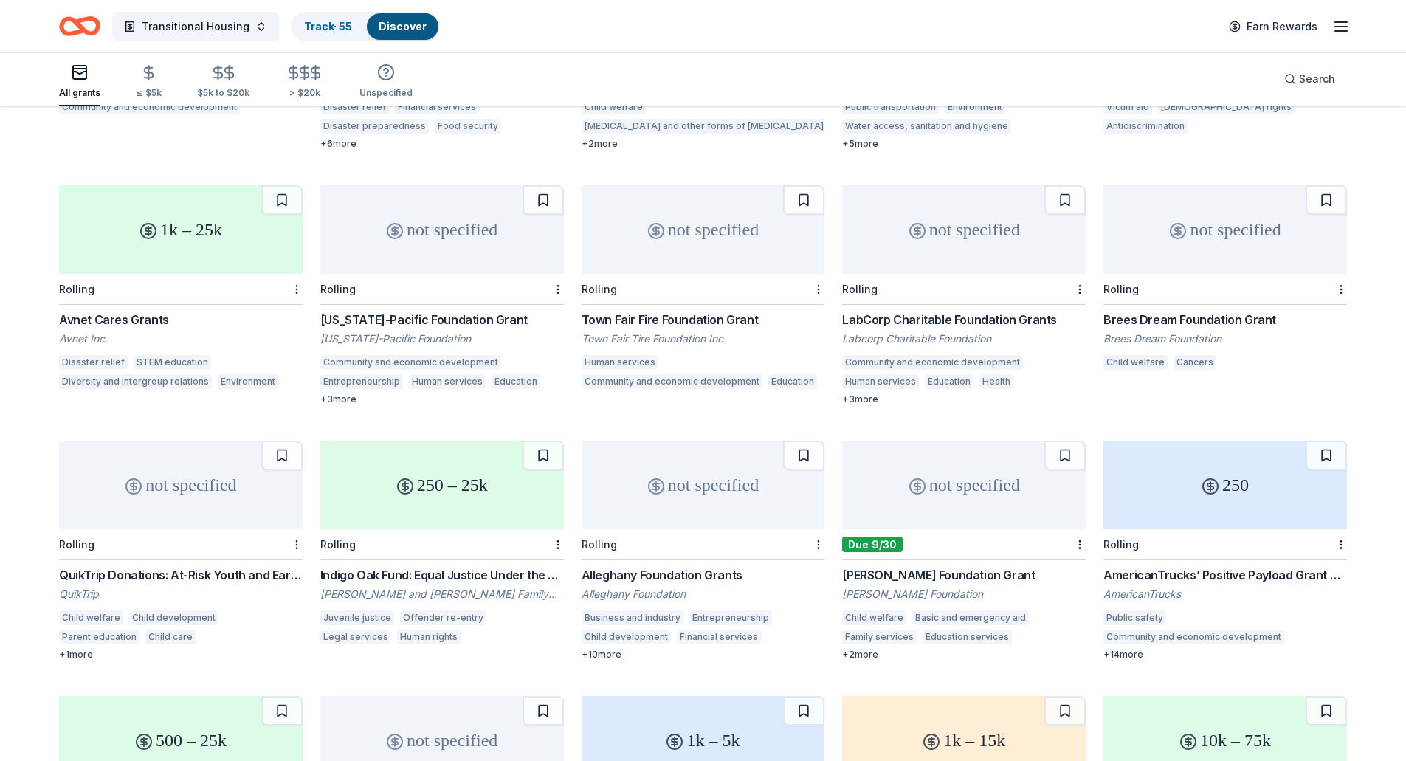
click at [197, 566] on div "QuikTrip Donations: At-Risk Youth and Early Childhood Education" at bounding box center [181, 575] width 244 height 18
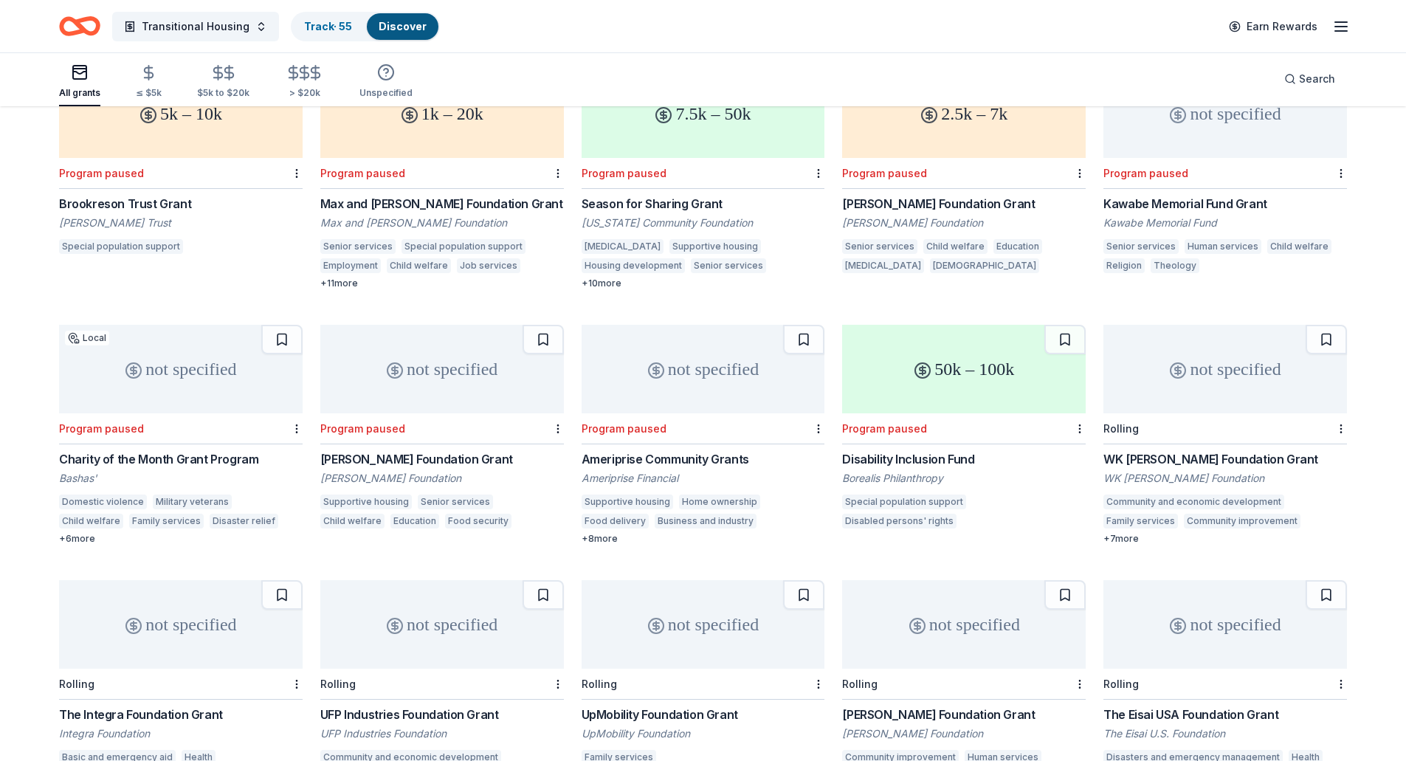
scroll to position [10229, 0]
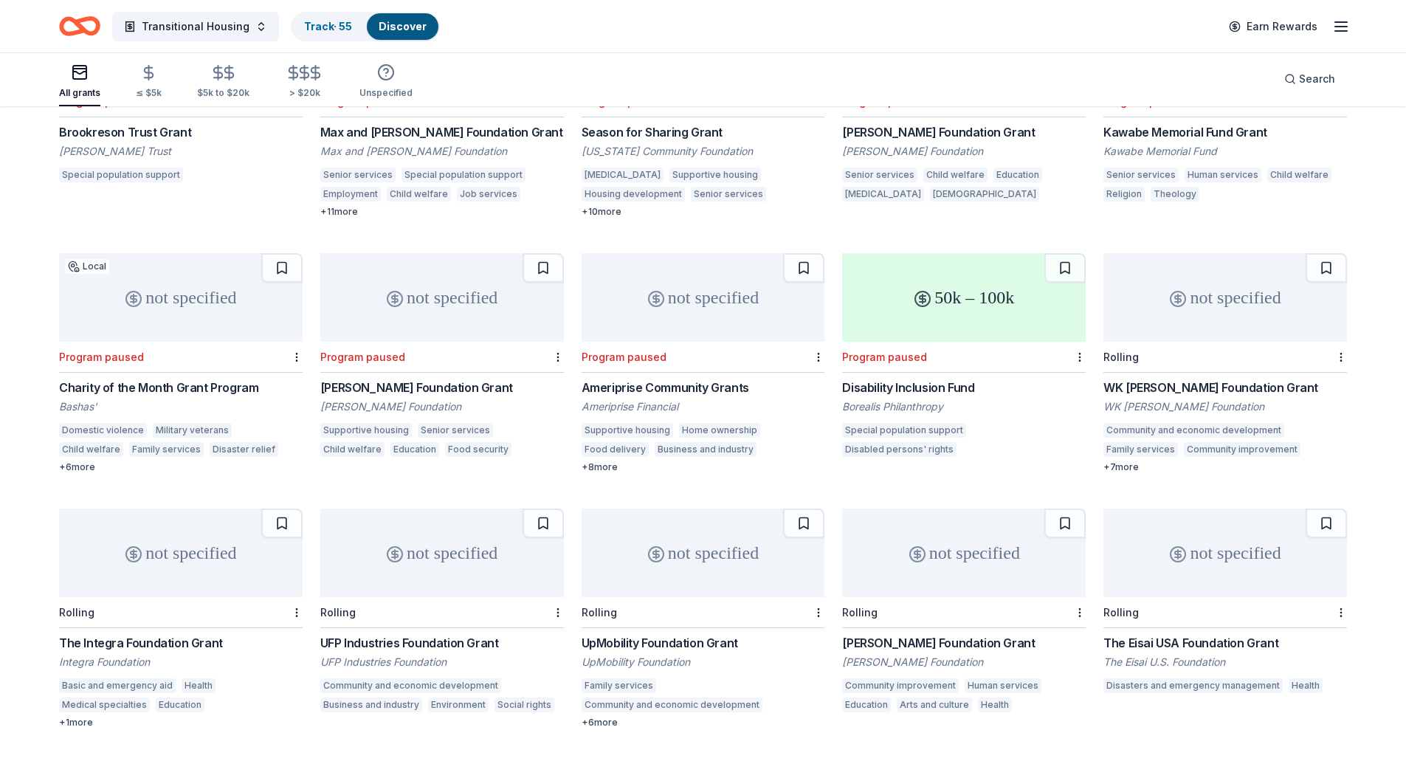
click at [1161, 379] on div "WK [PERSON_NAME] Foundation Grant" at bounding box center [1226, 388] width 244 height 18
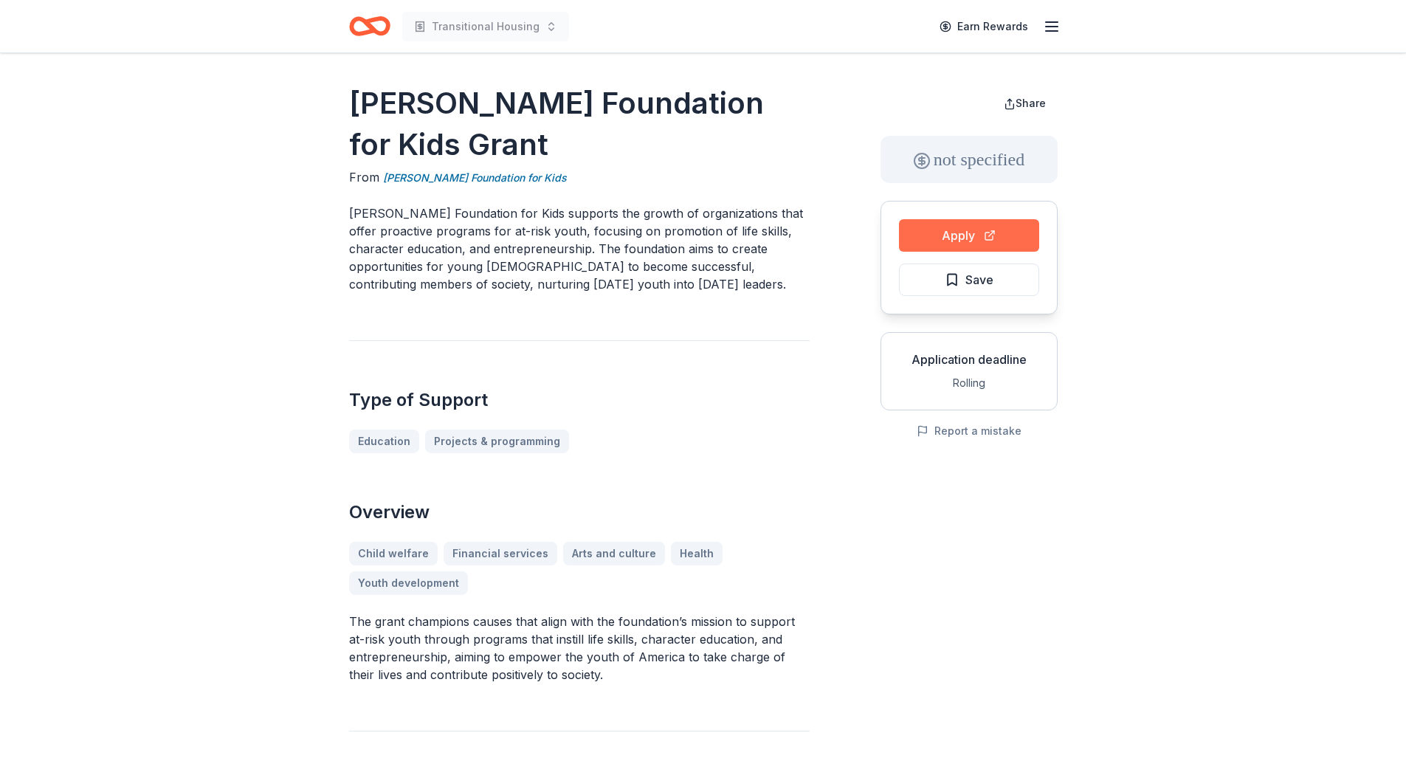
click at [943, 241] on button "Apply" at bounding box center [969, 235] width 140 height 32
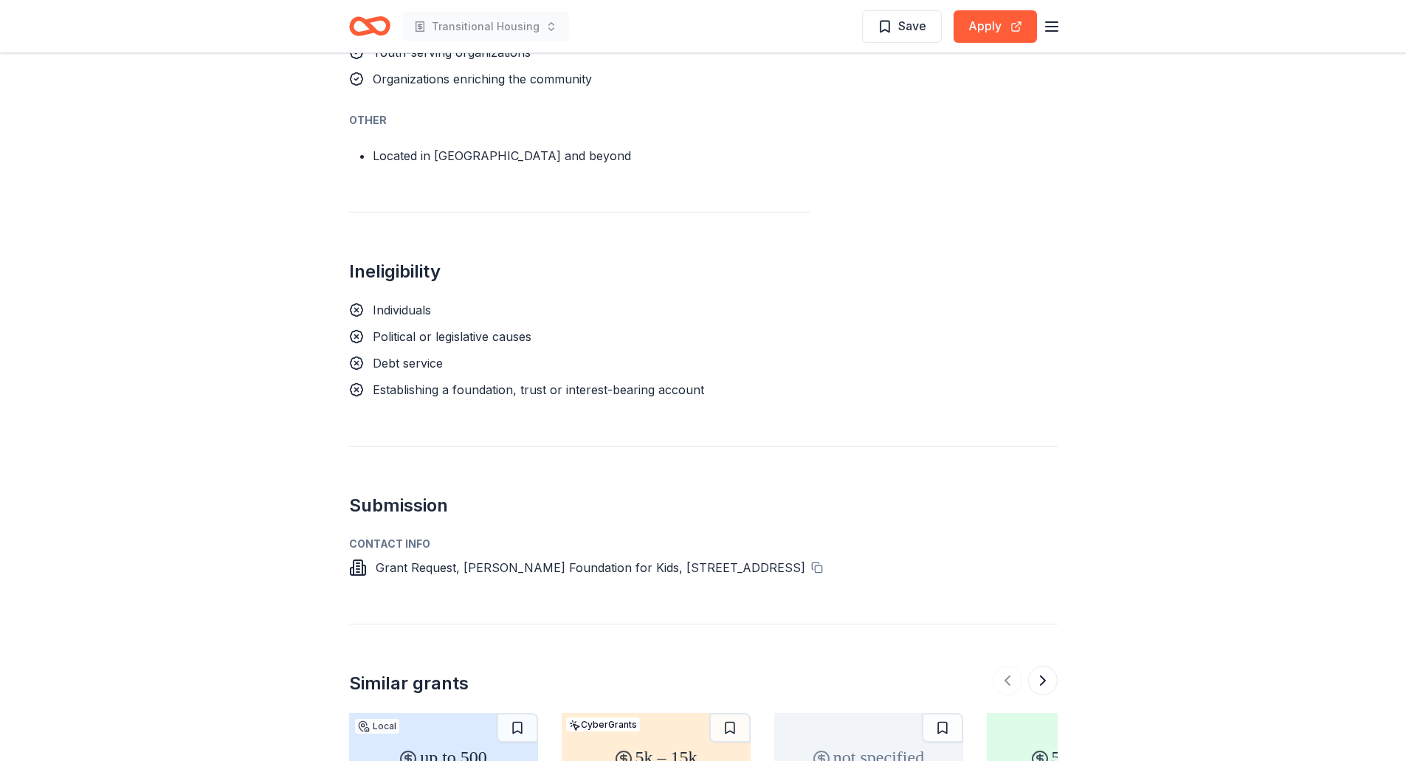
scroll to position [664, 0]
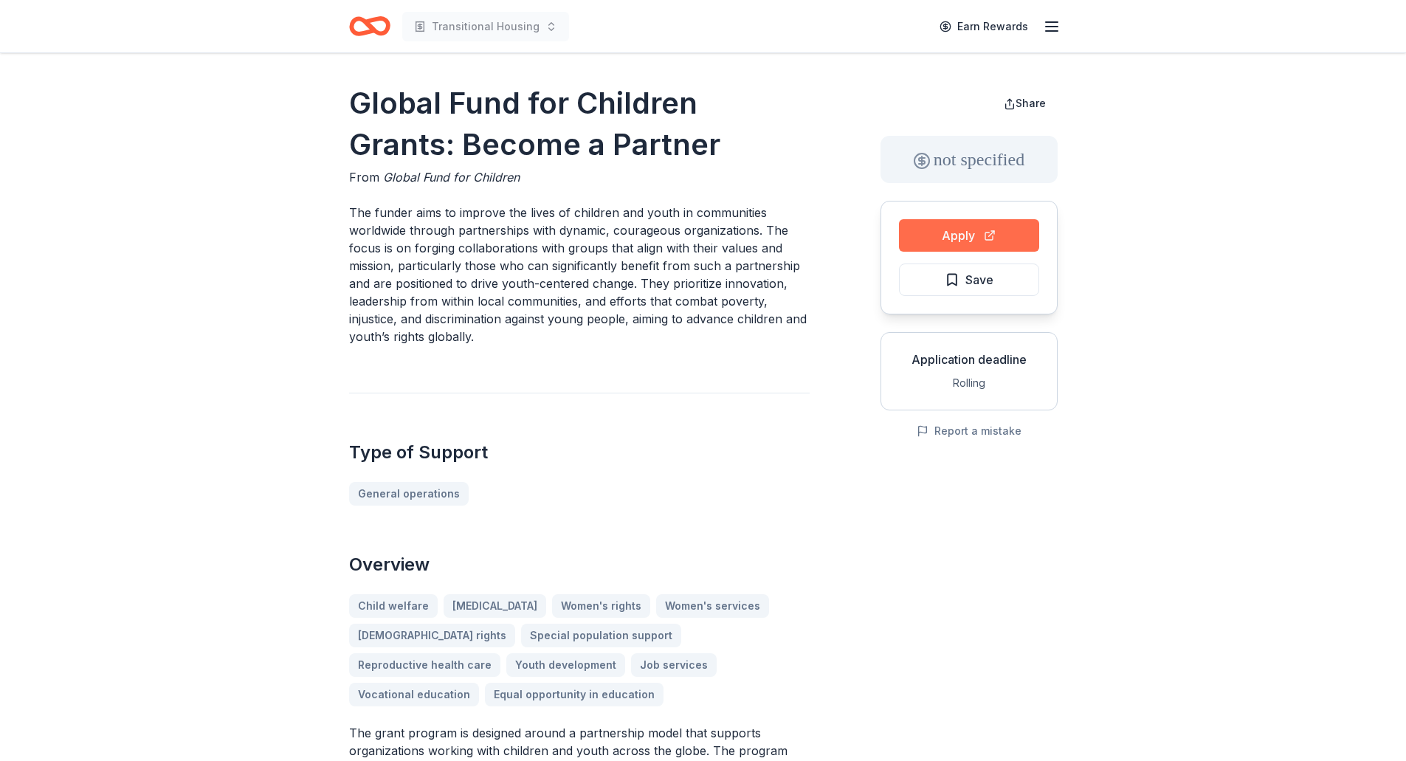
click at [986, 239] on button "Apply" at bounding box center [969, 235] width 140 height 32
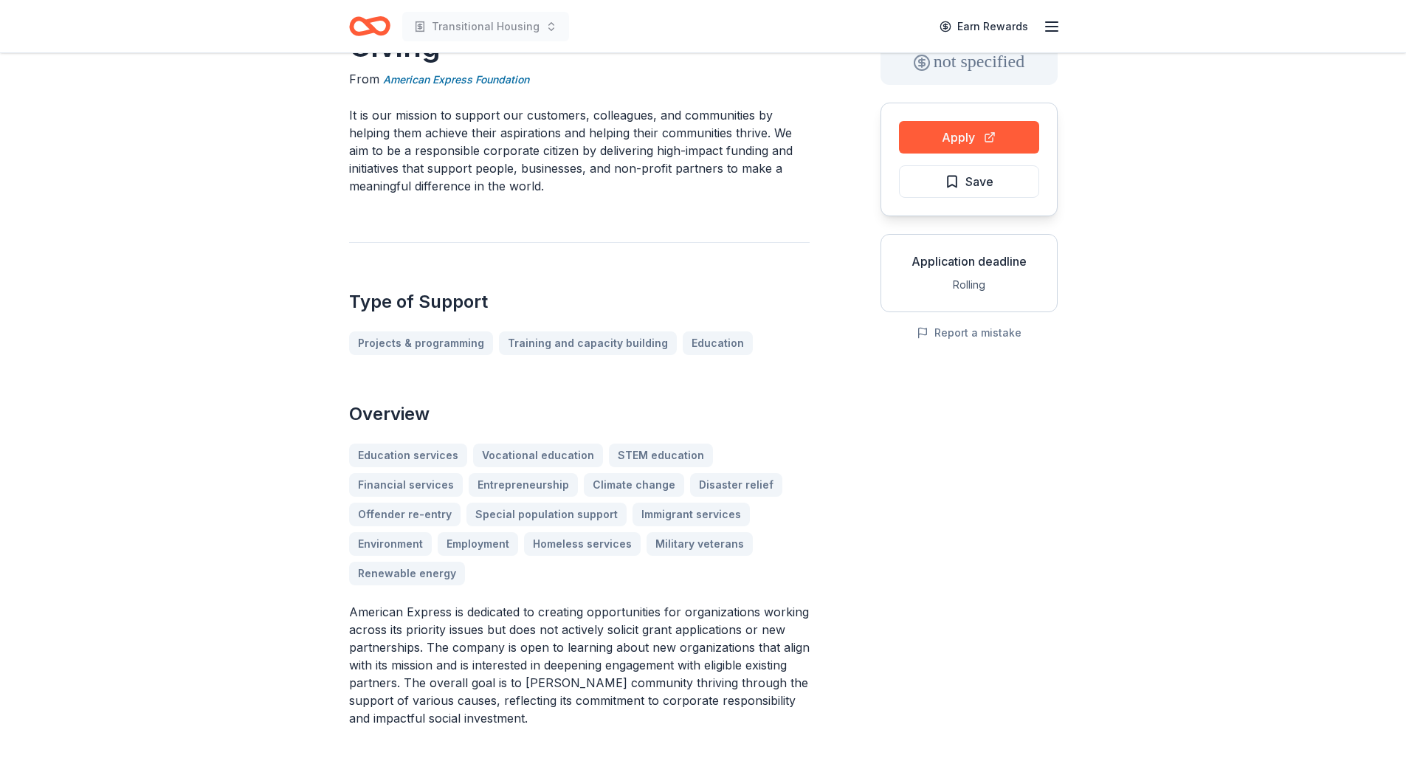
scroll to position [74, 0]
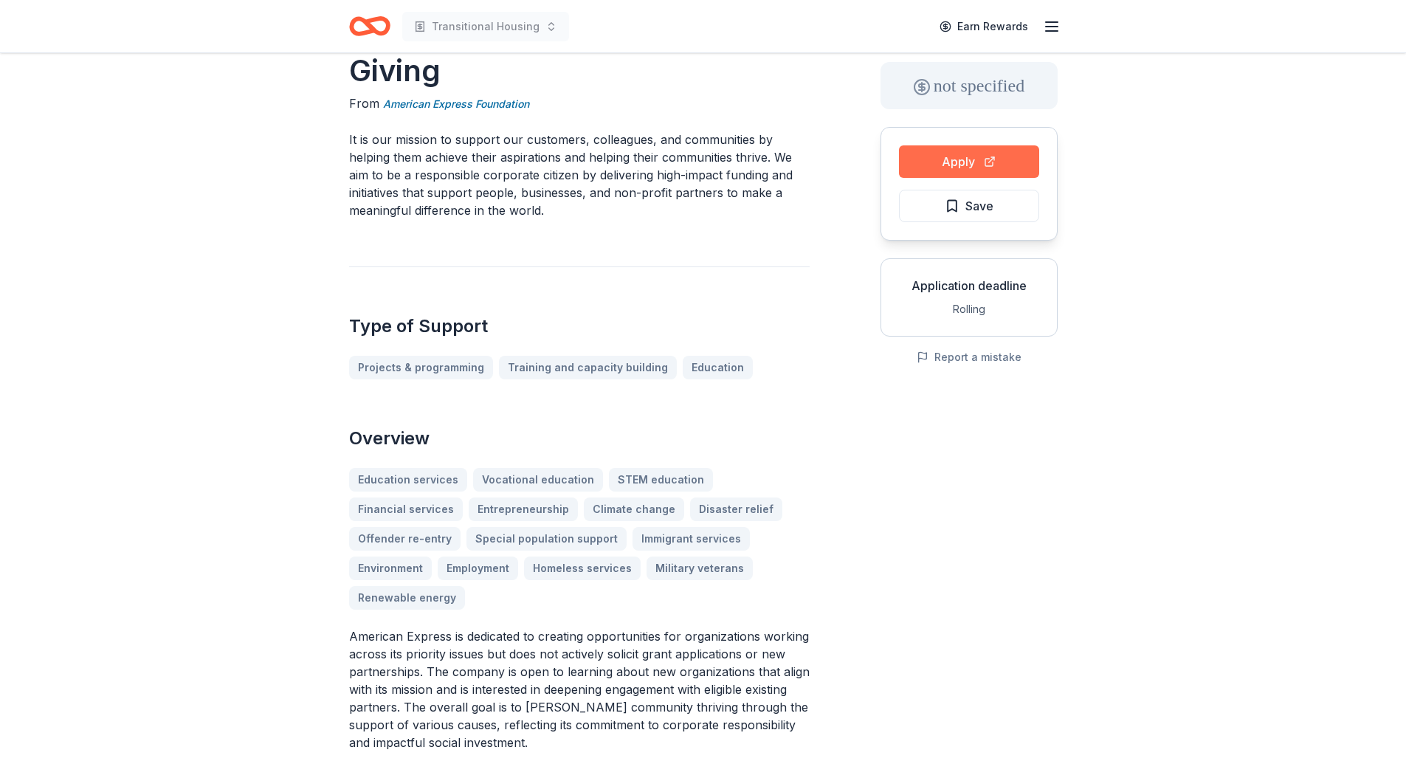
click at [955, 159] on button "Apply" at bounding box center [969, 161] width 140 height 32
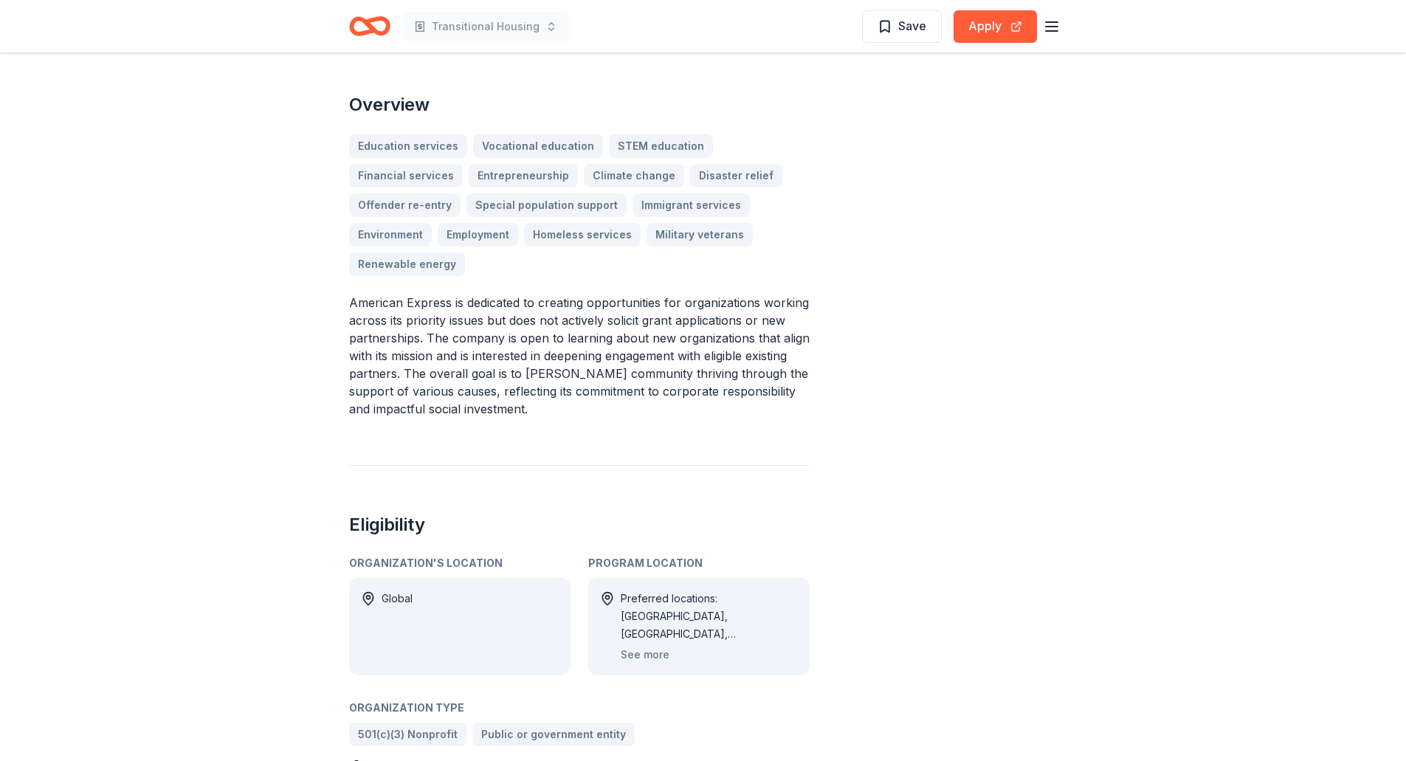
scroll to position [443, 0]
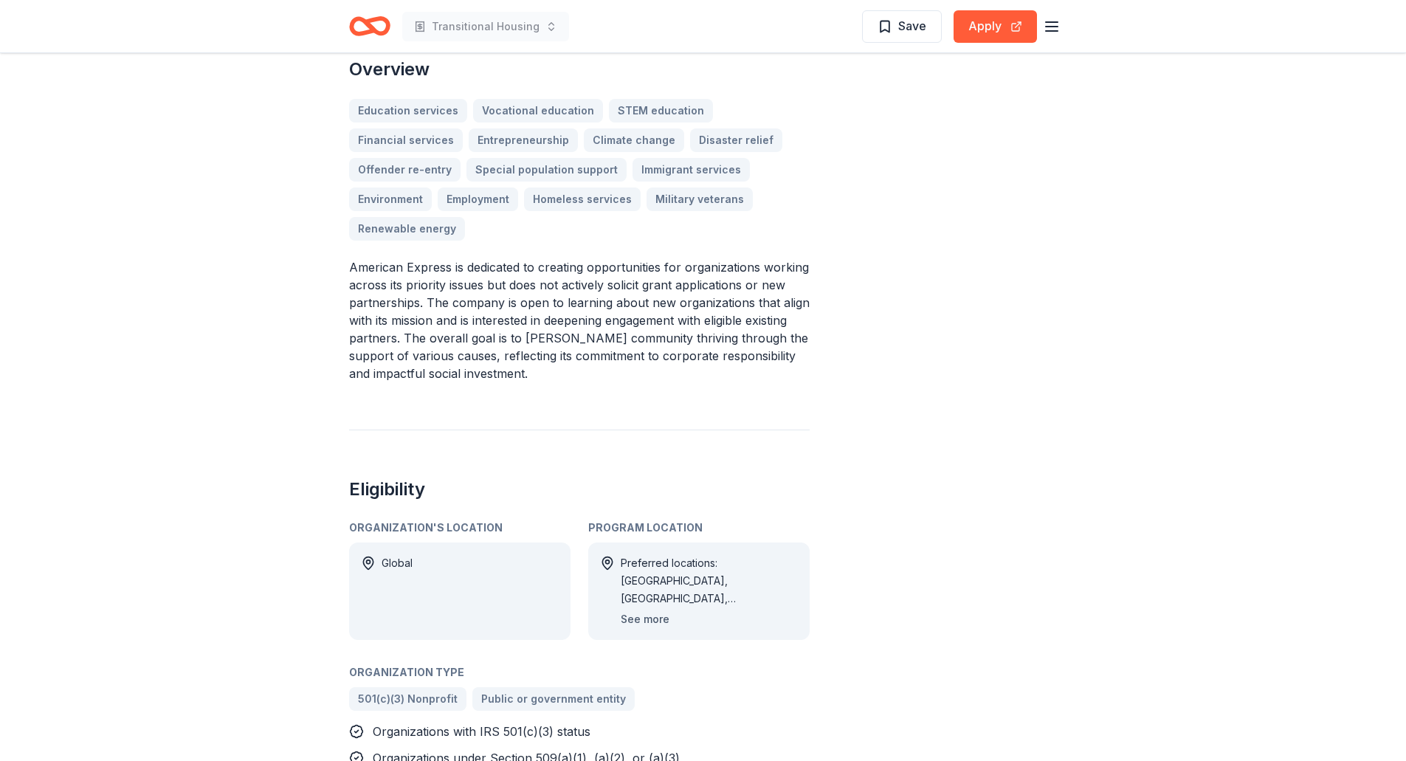
click at [656, 617] on button "See more" at bounding box center [645, 620] width 49 height 18
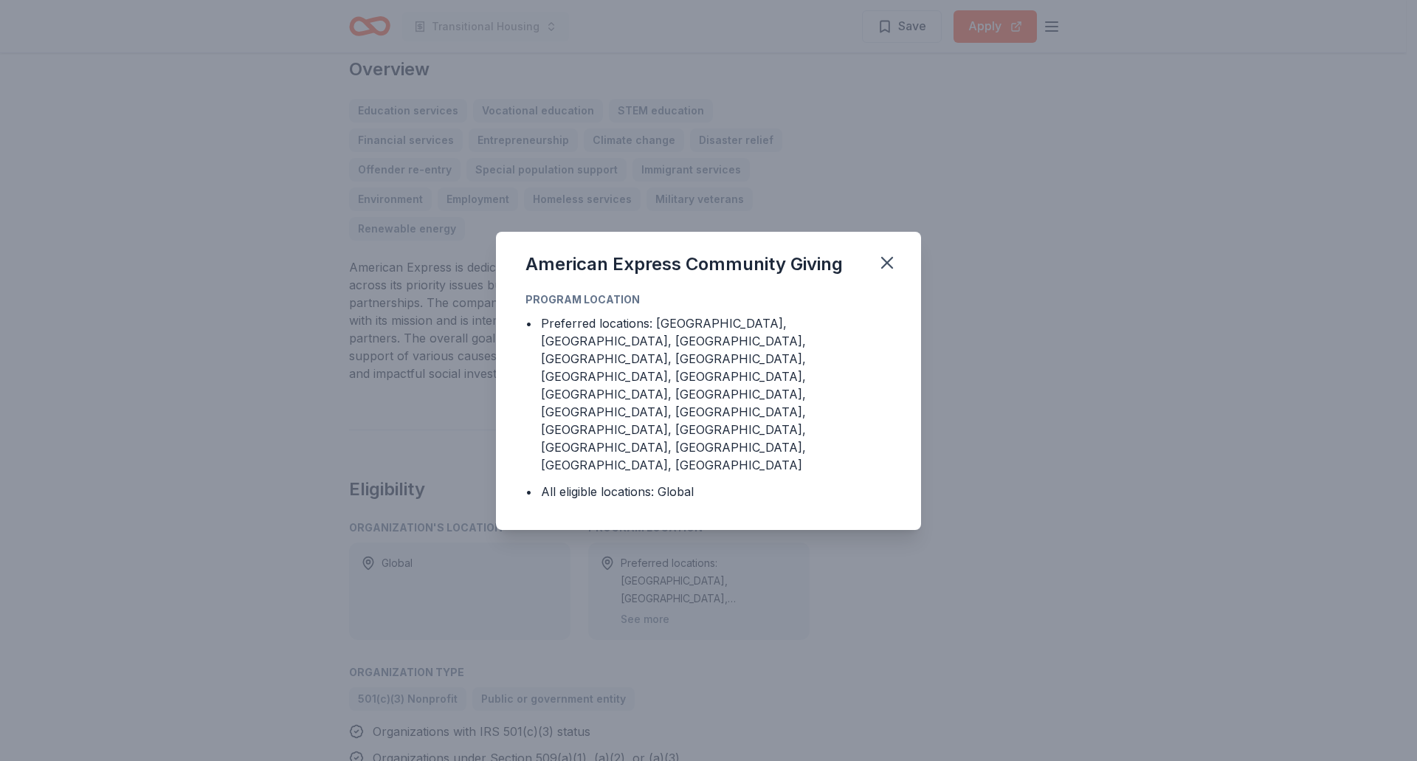
click at [827, 581] on div "American Express Community Giving Program Location • Preferred locations: Austr…" at bounding box center [708, 380] width 1417 height 761
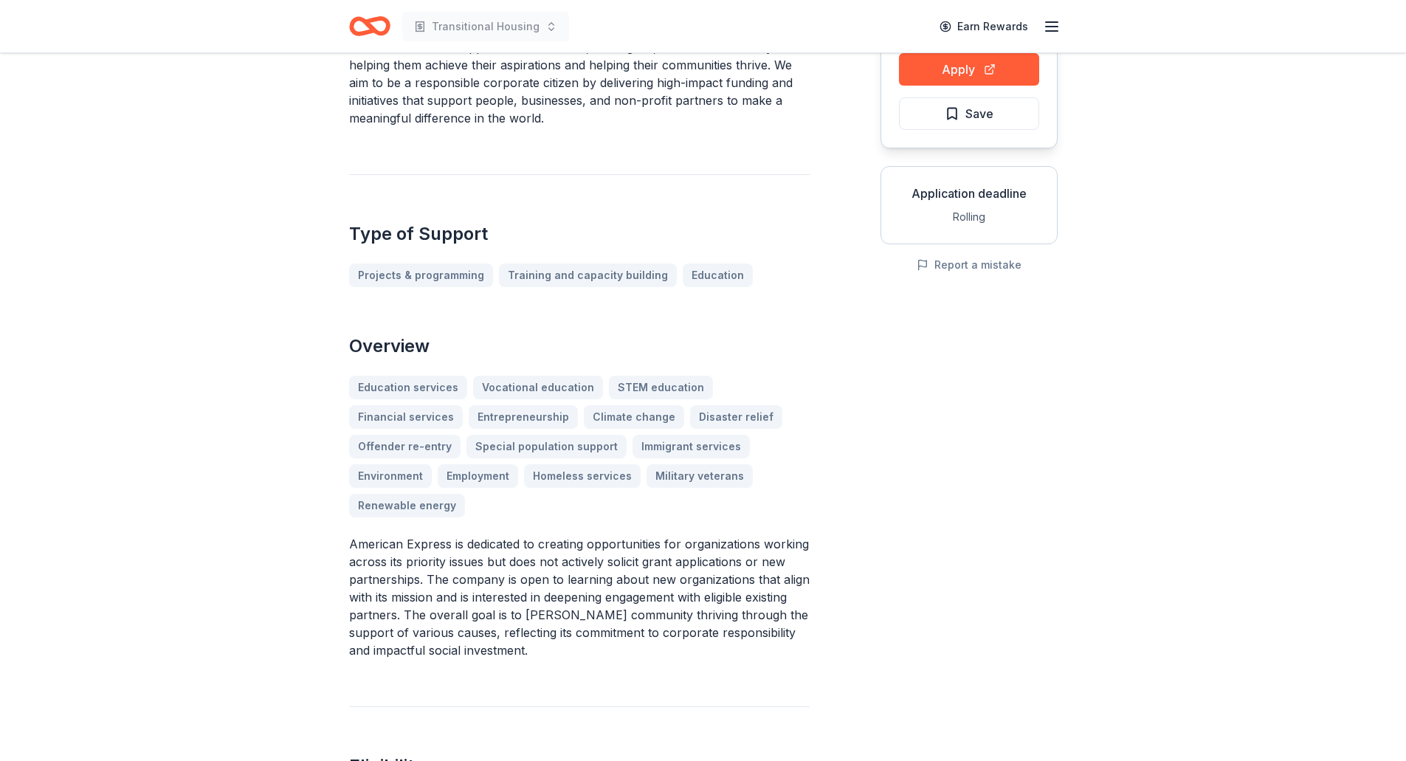
scroll to position [0, 0]
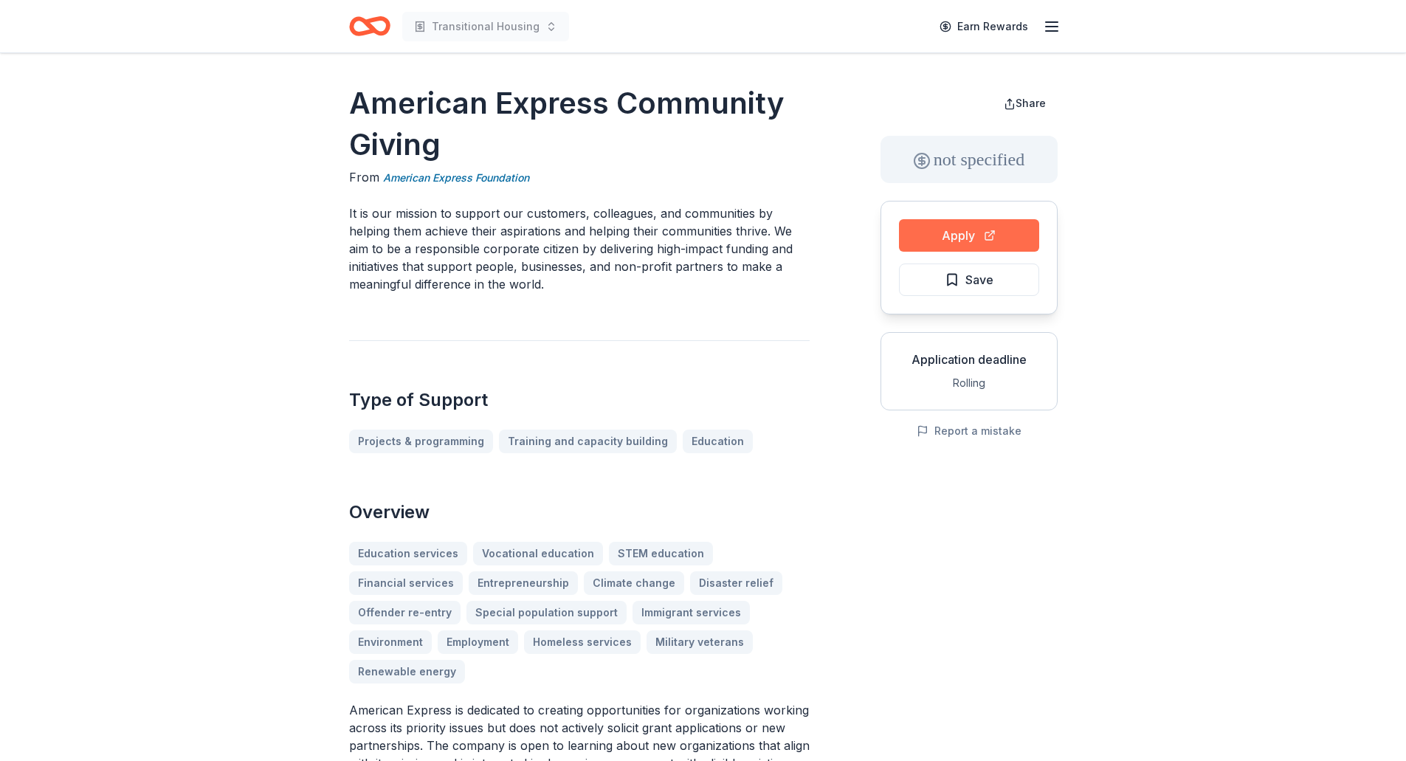
click at [1011, 232] on button "Apply" at bounding box center [969, 235] width 140 height 32
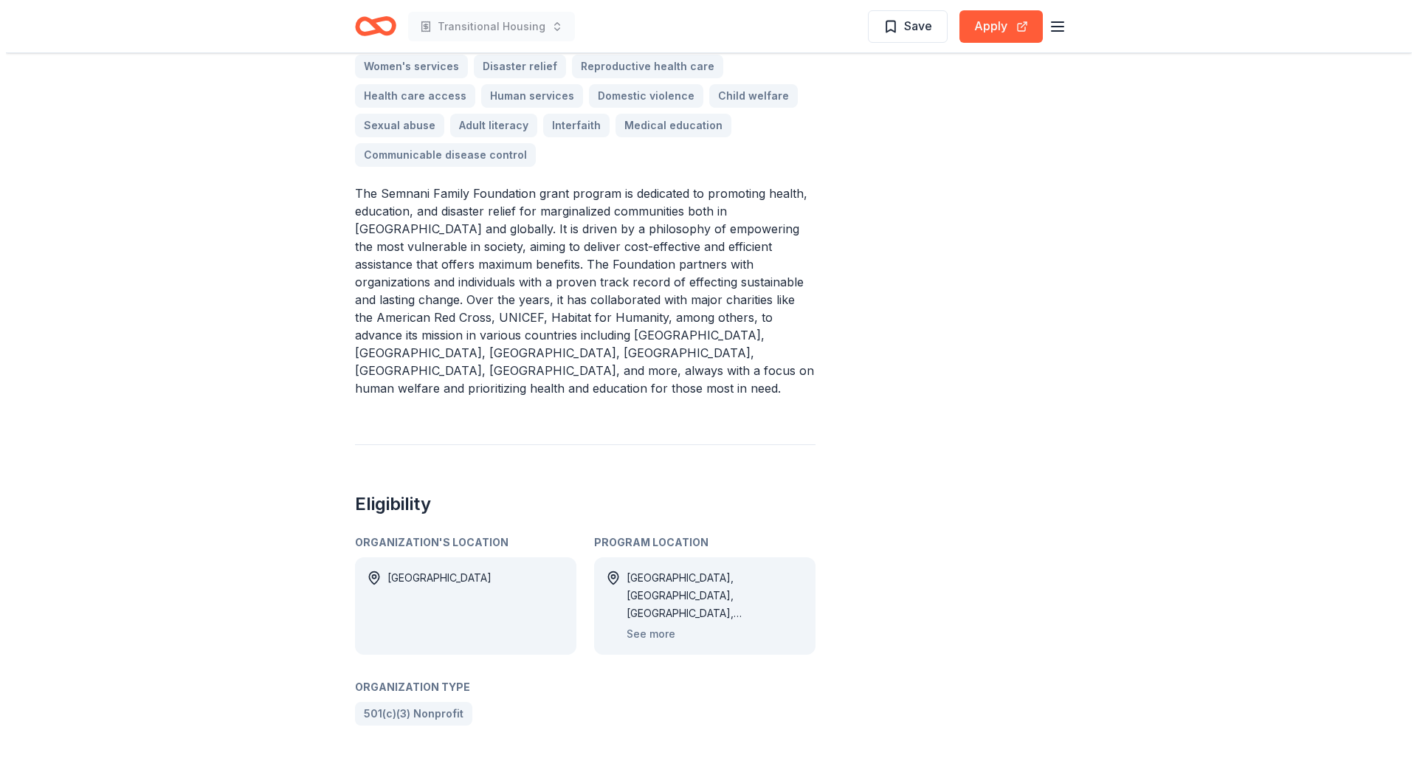
scroll to position [812, 0]
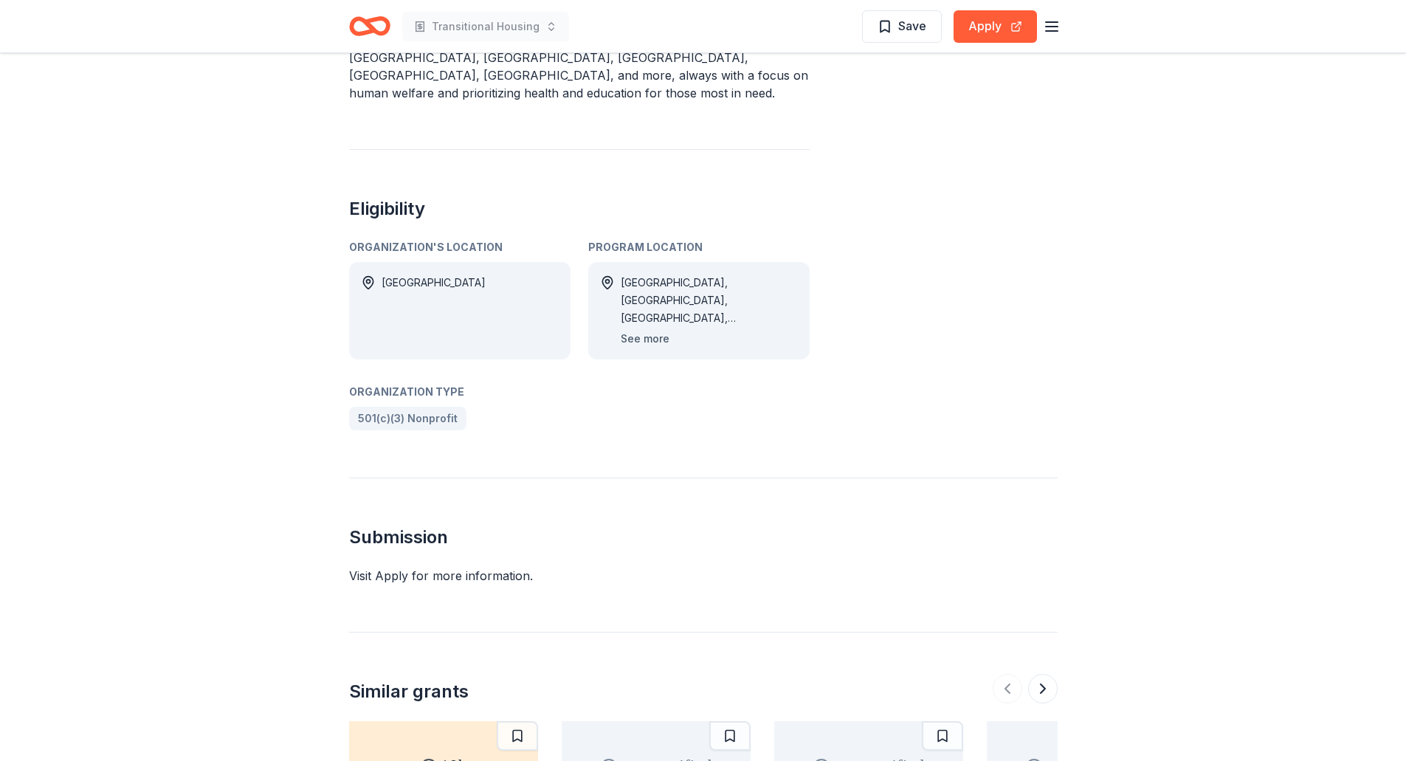
click at [643, 330] on button "See more" at bounding box center [645, 339] width 49 height 18
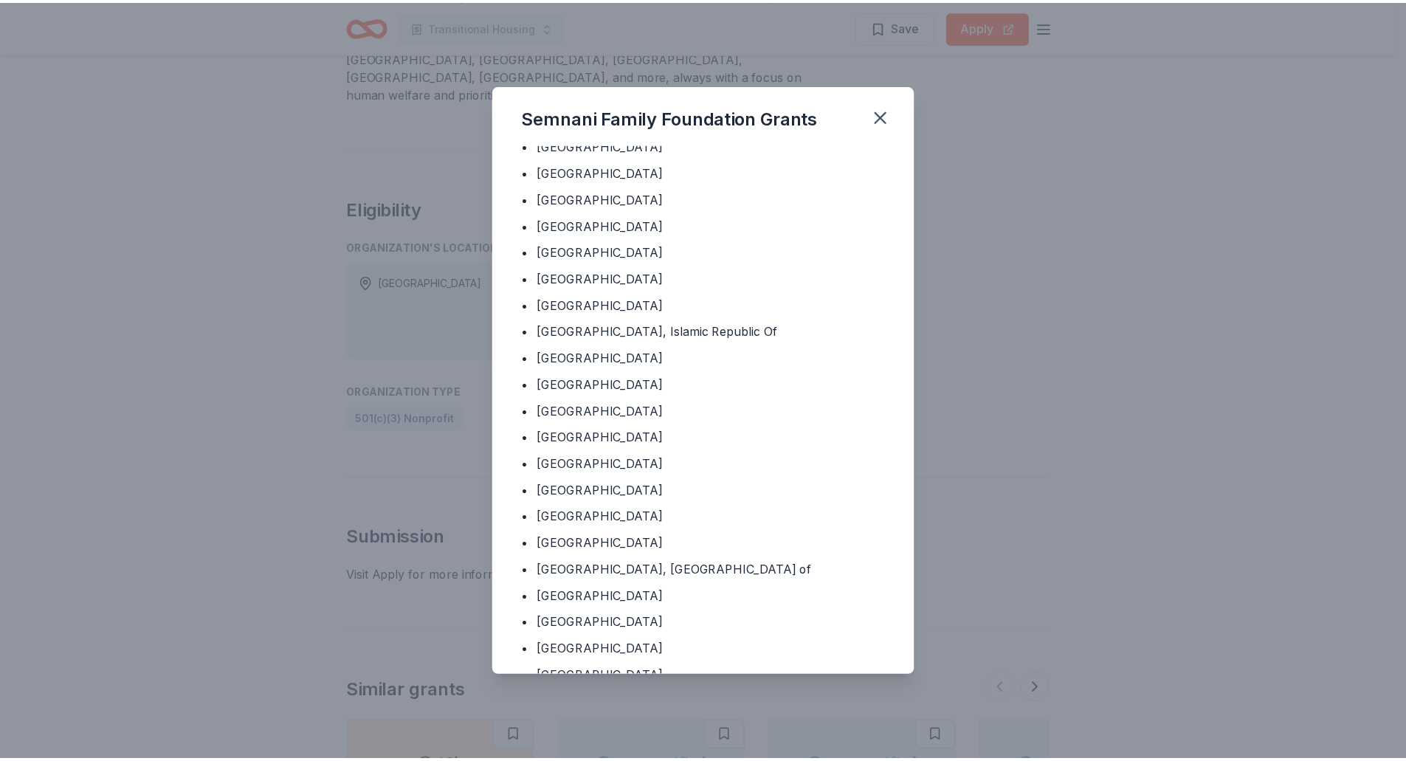
scroll to position [0, 0]
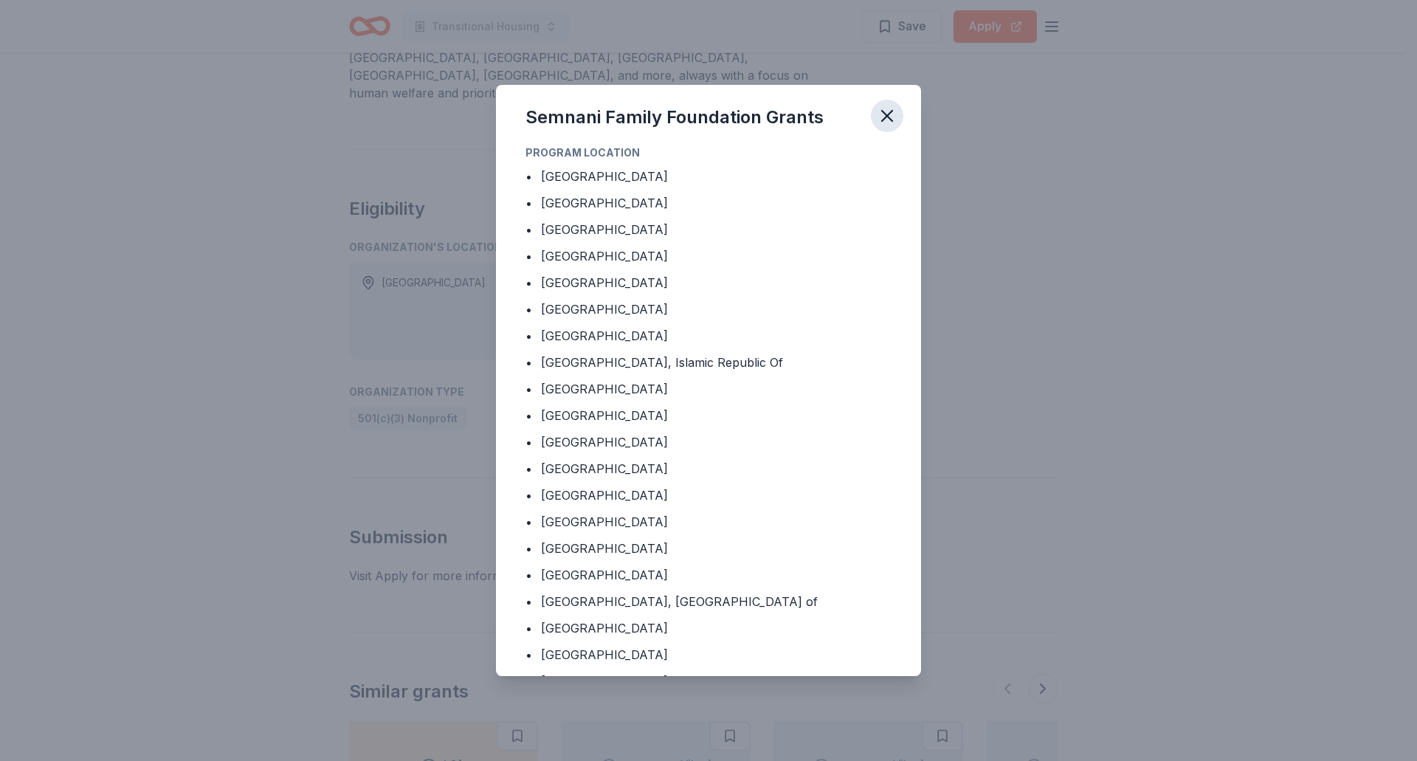
click at [888, 114] on icon "button" at bounding box center [887, 116] width 10 height 10
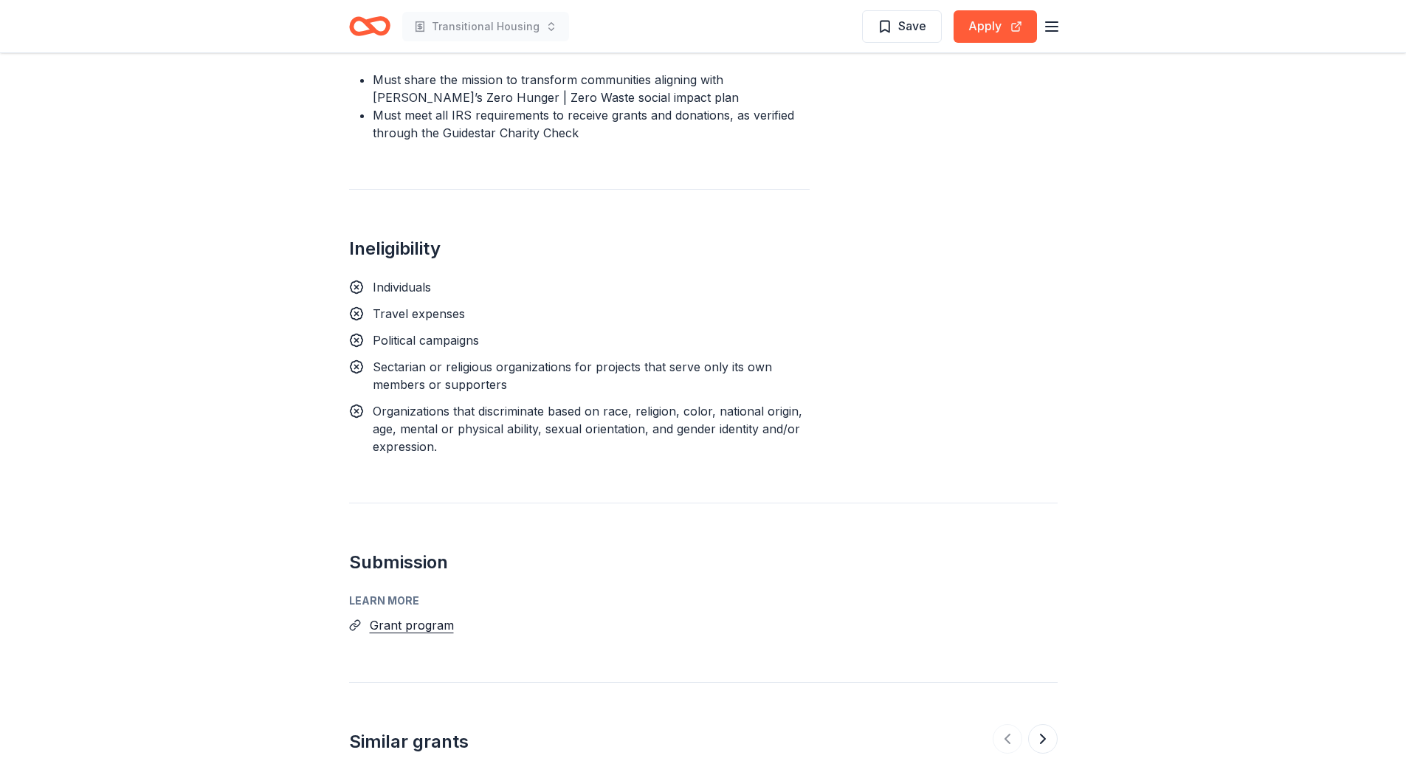
scroll to position [1281, 0]
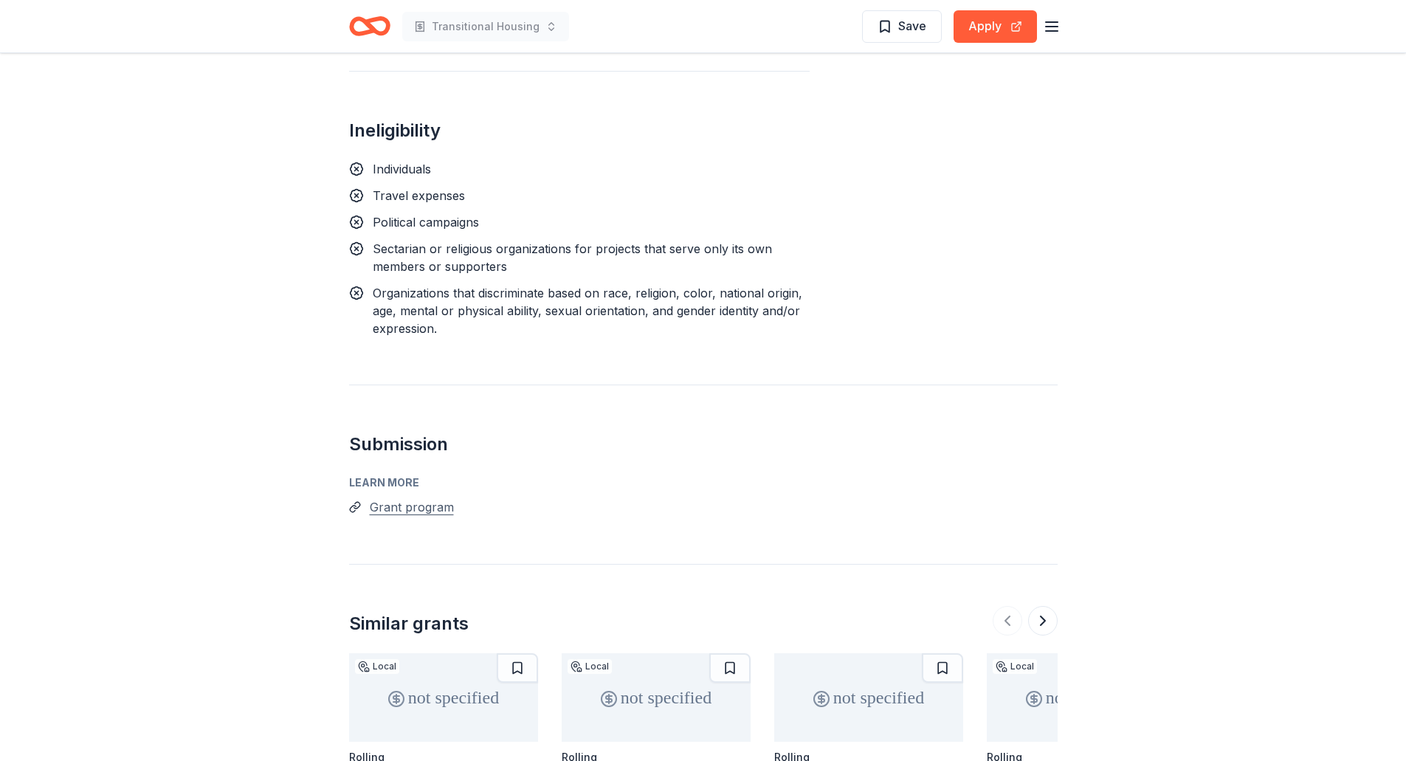
click at [424, 498] on button "Grant program" at bounding box center [412, 507] width 84 height 19
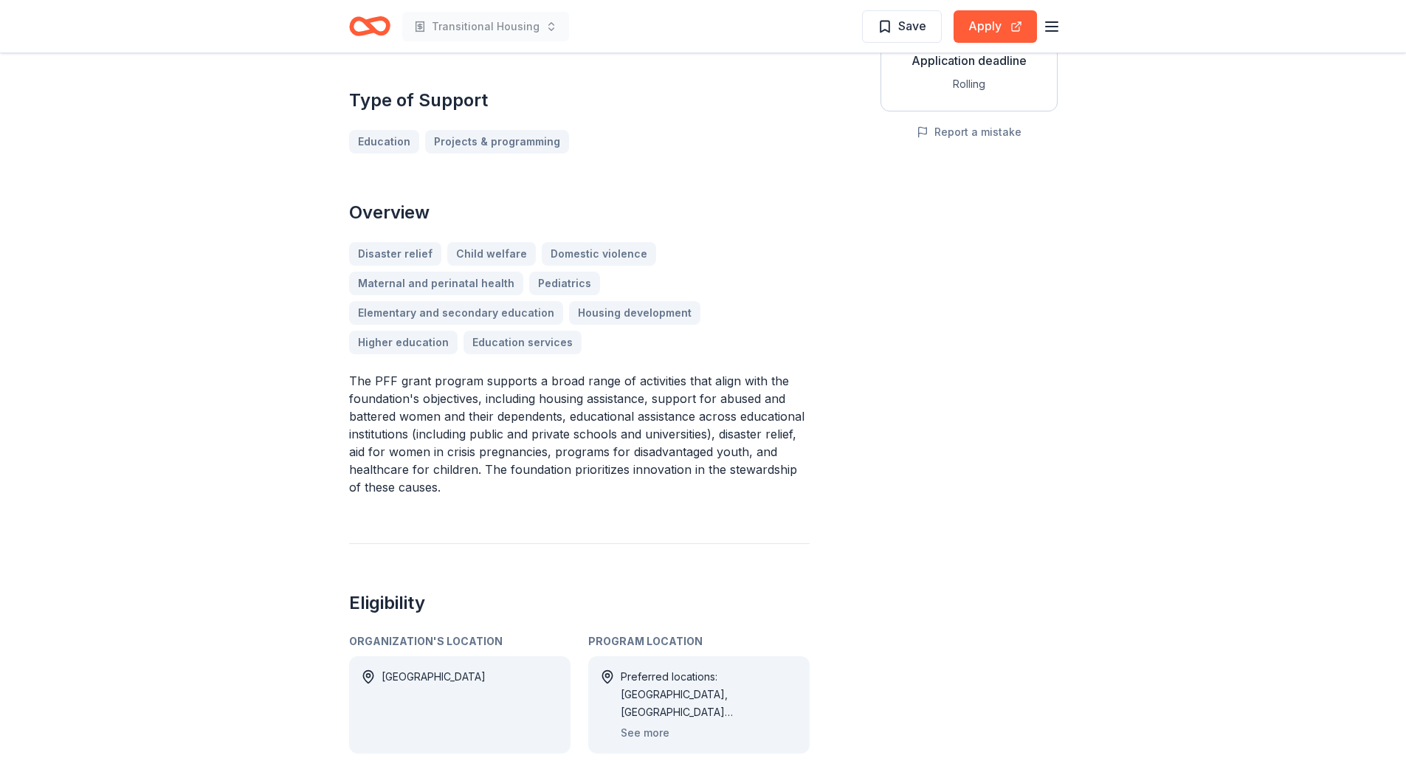
scroll to position [369, 0]
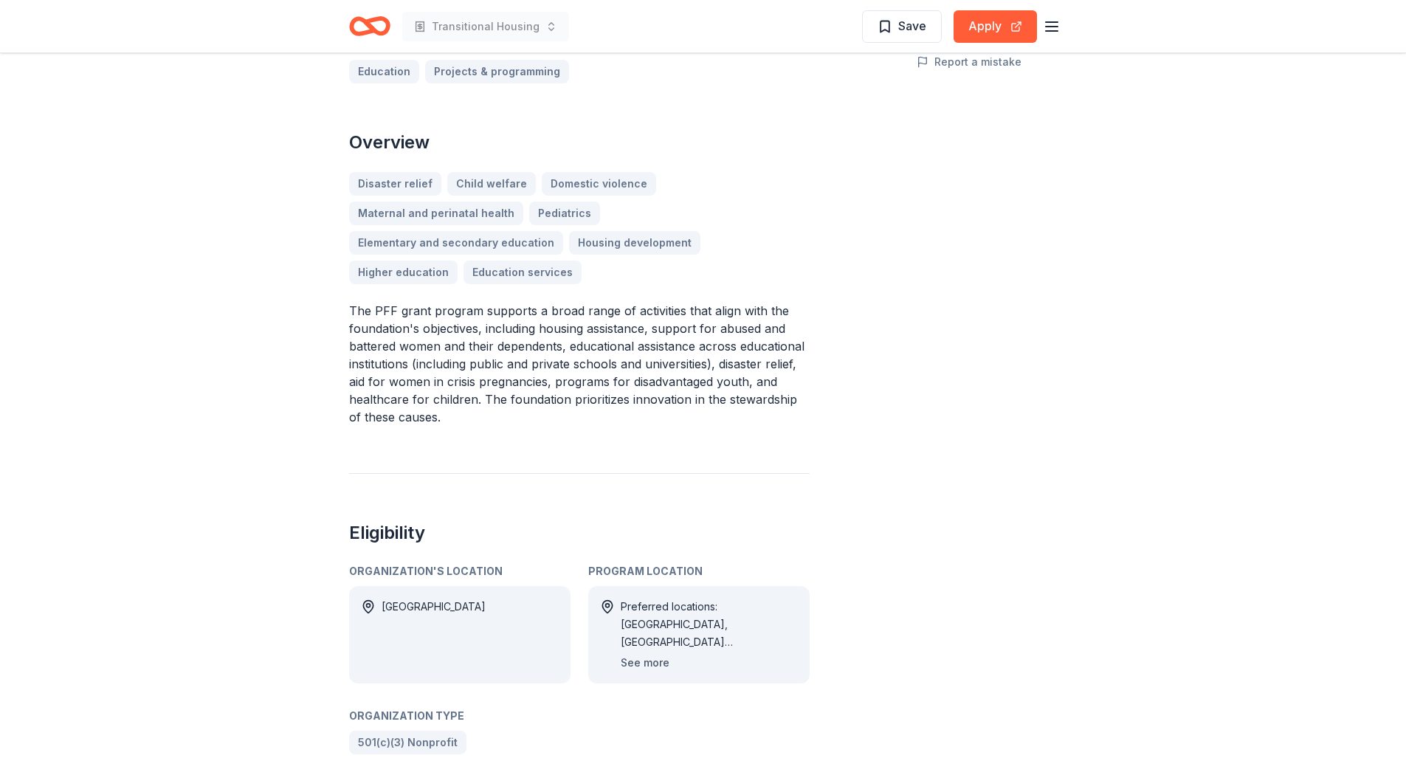
click at [654, 654] on button "See more" at bounding box center [645, 663] width 49 height 18
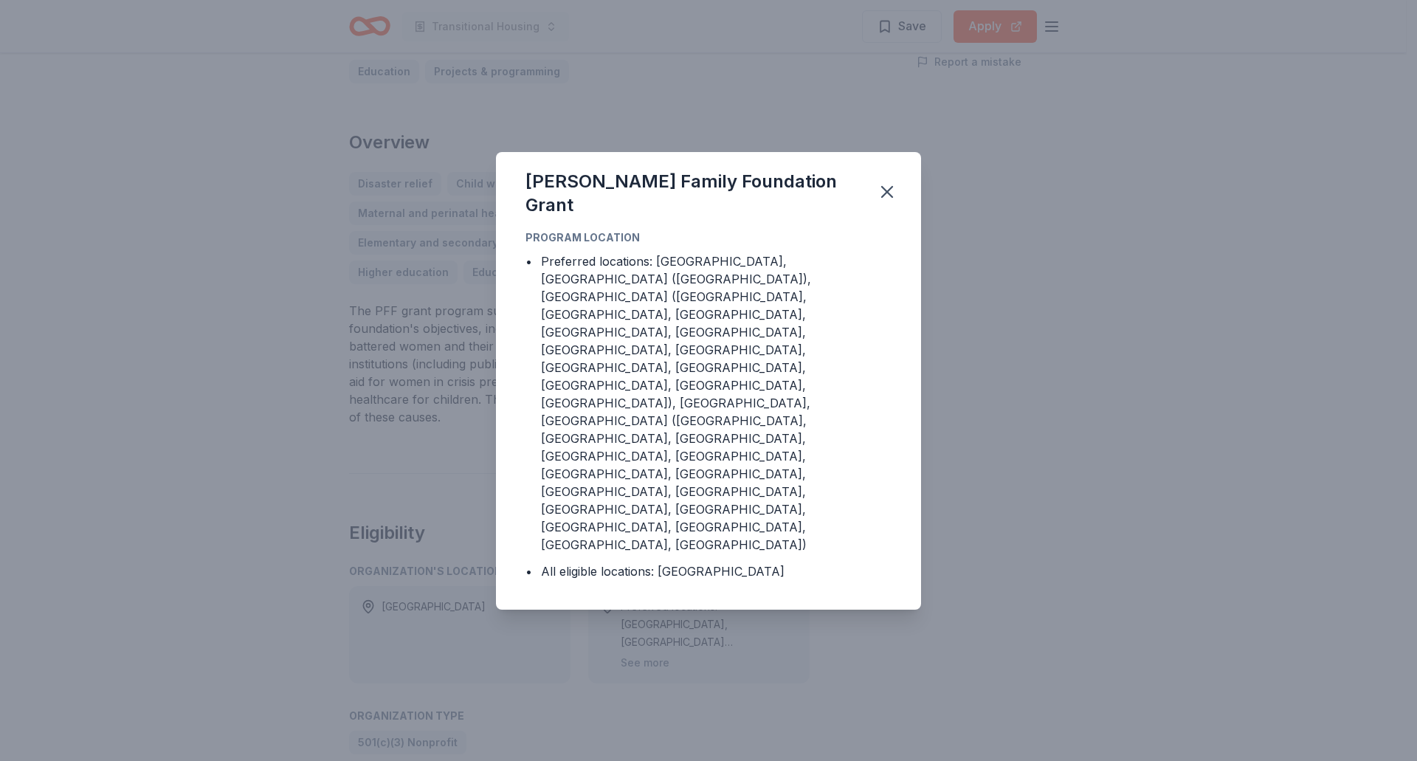
click at [209, 306] on div "Pratt Family Foundation Grant Program Location • Preferred locations: NC, FL (C…" at bounding box center [708, 380] width 1417 height 761
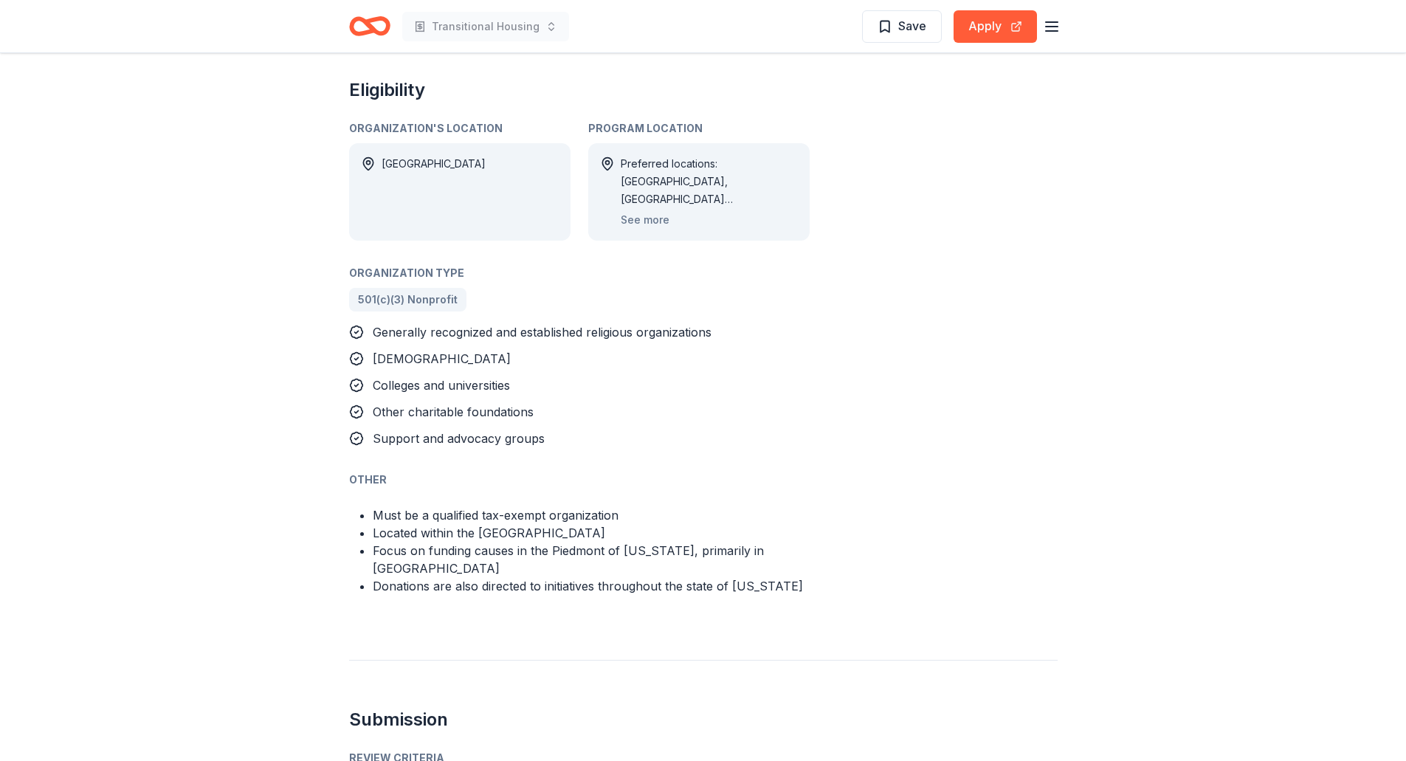
scroll to position [1034, 0]
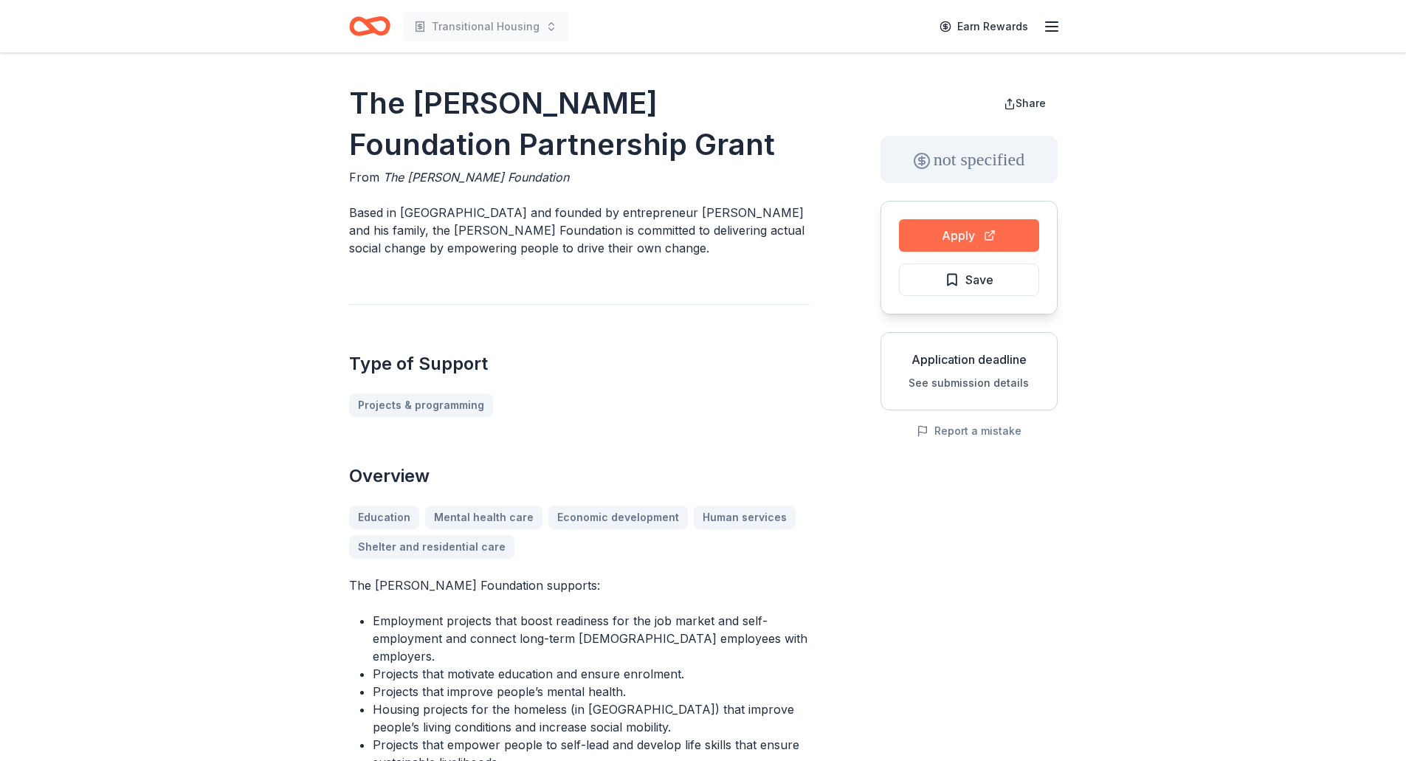
click at [987, 236] on button "Apply" at bounding box center [969, 235] width 140 height 32
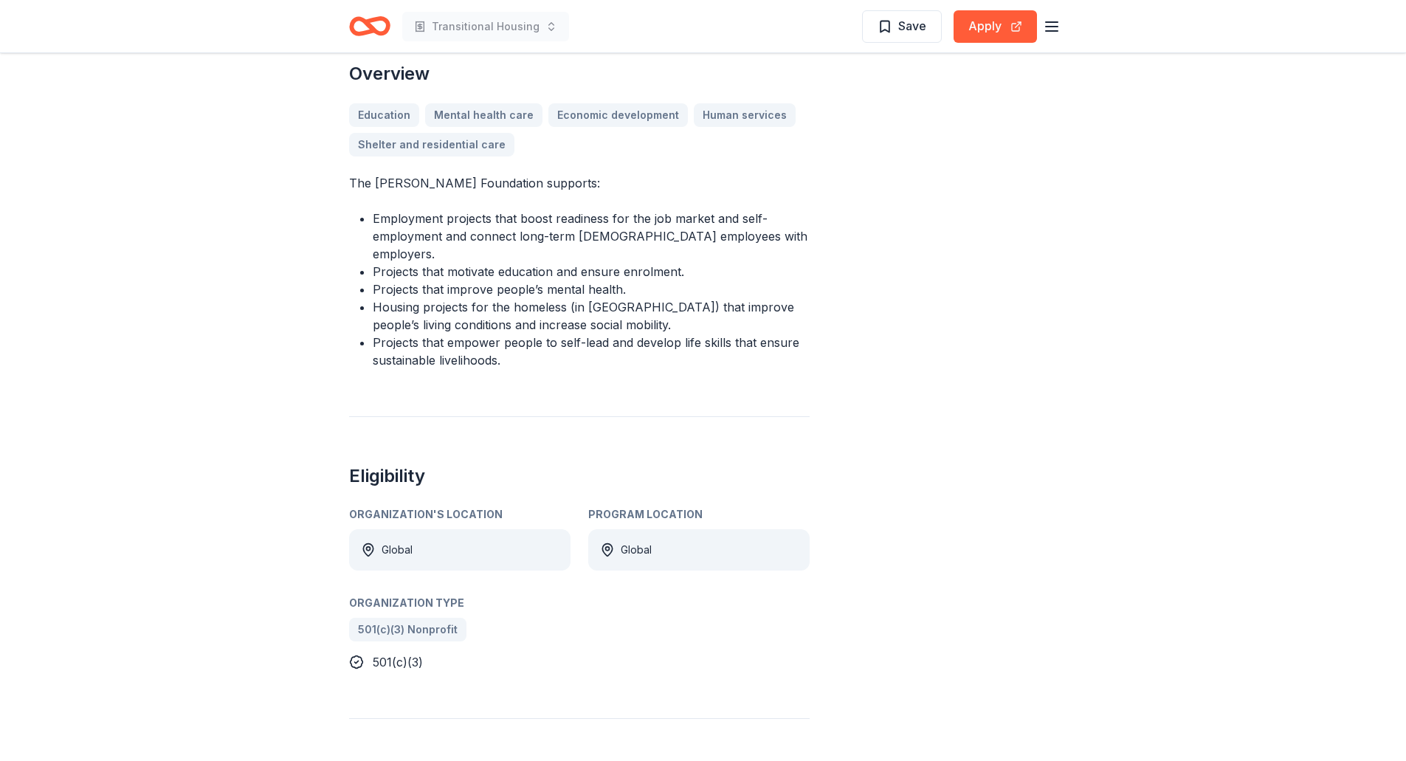
scroll to position [517, 0]
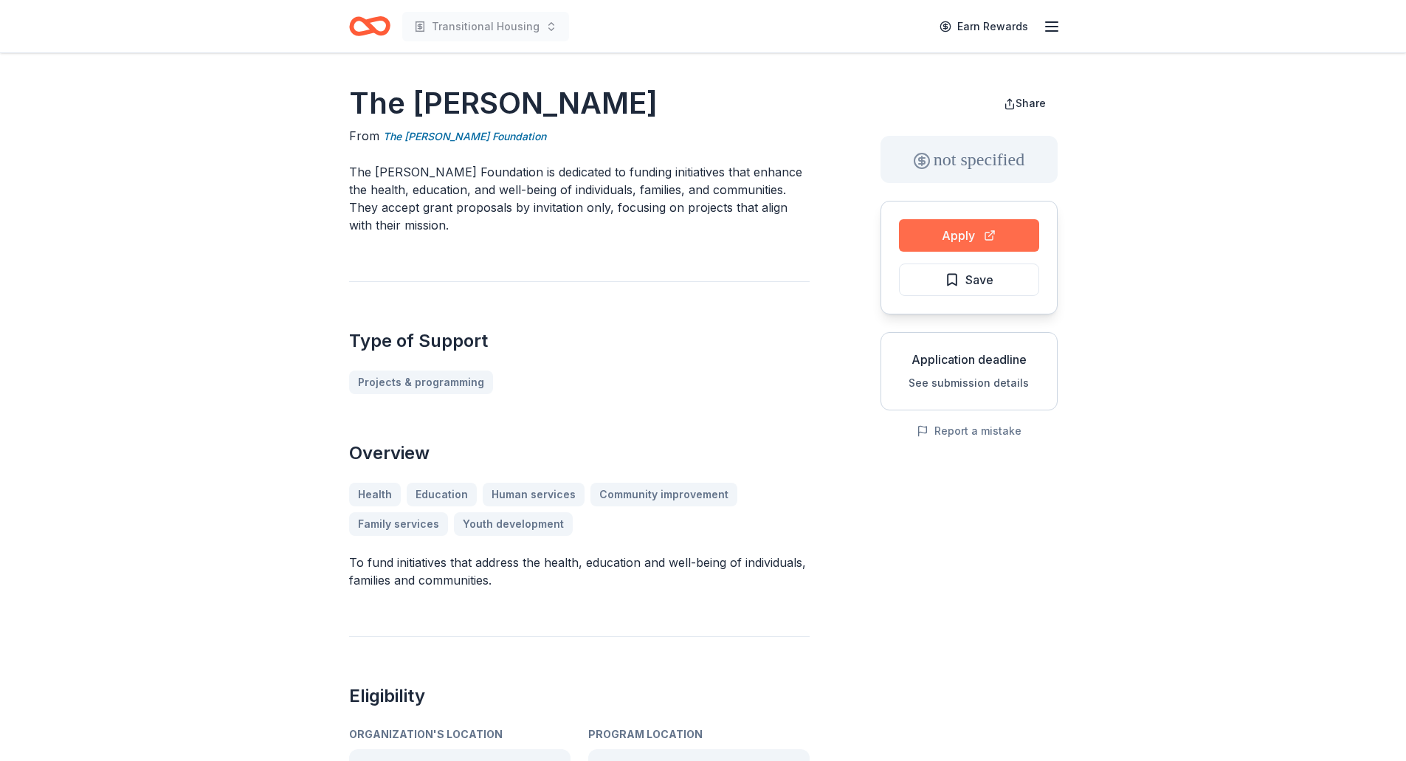
click at [958, 236] on button "Apply" at bounding box center [969, 235] width 140 height 32
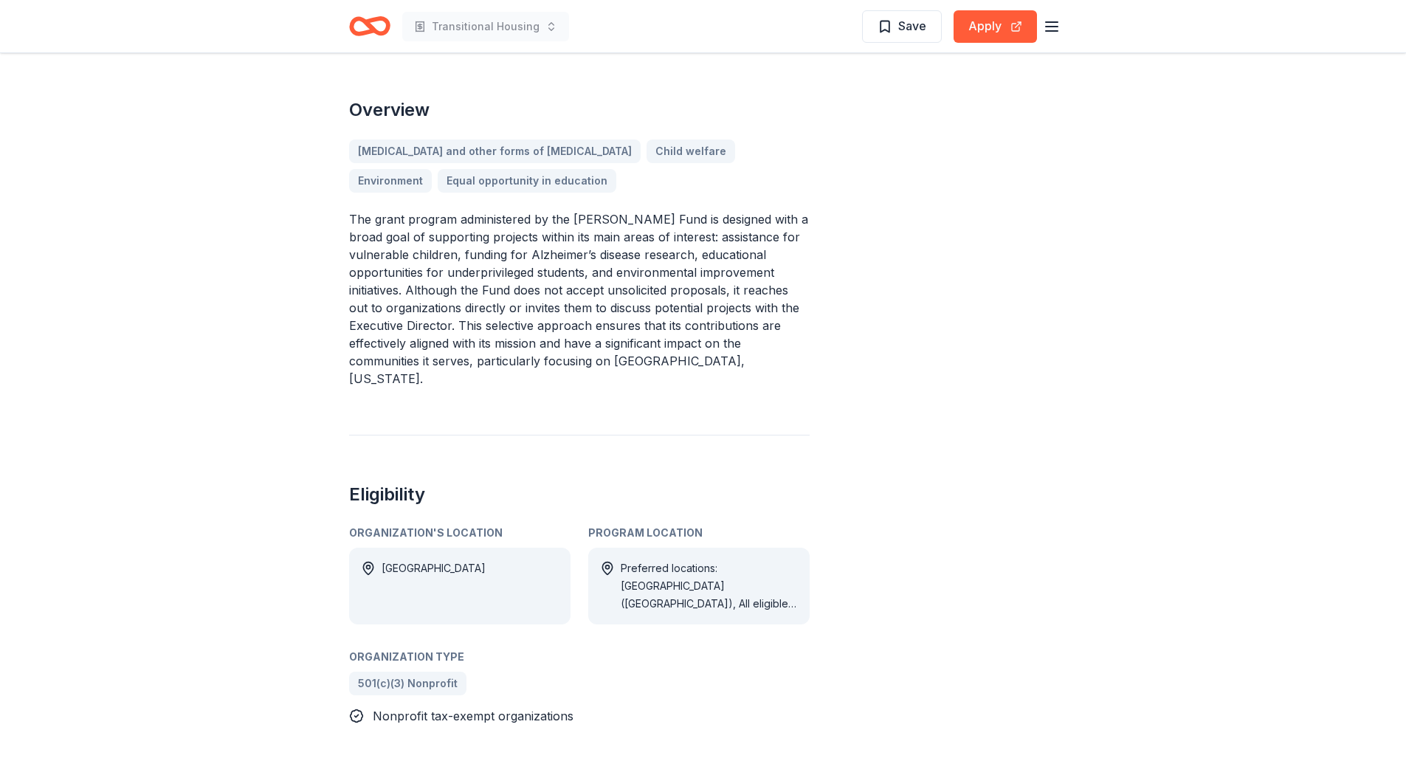
scroll to position [369, 0]
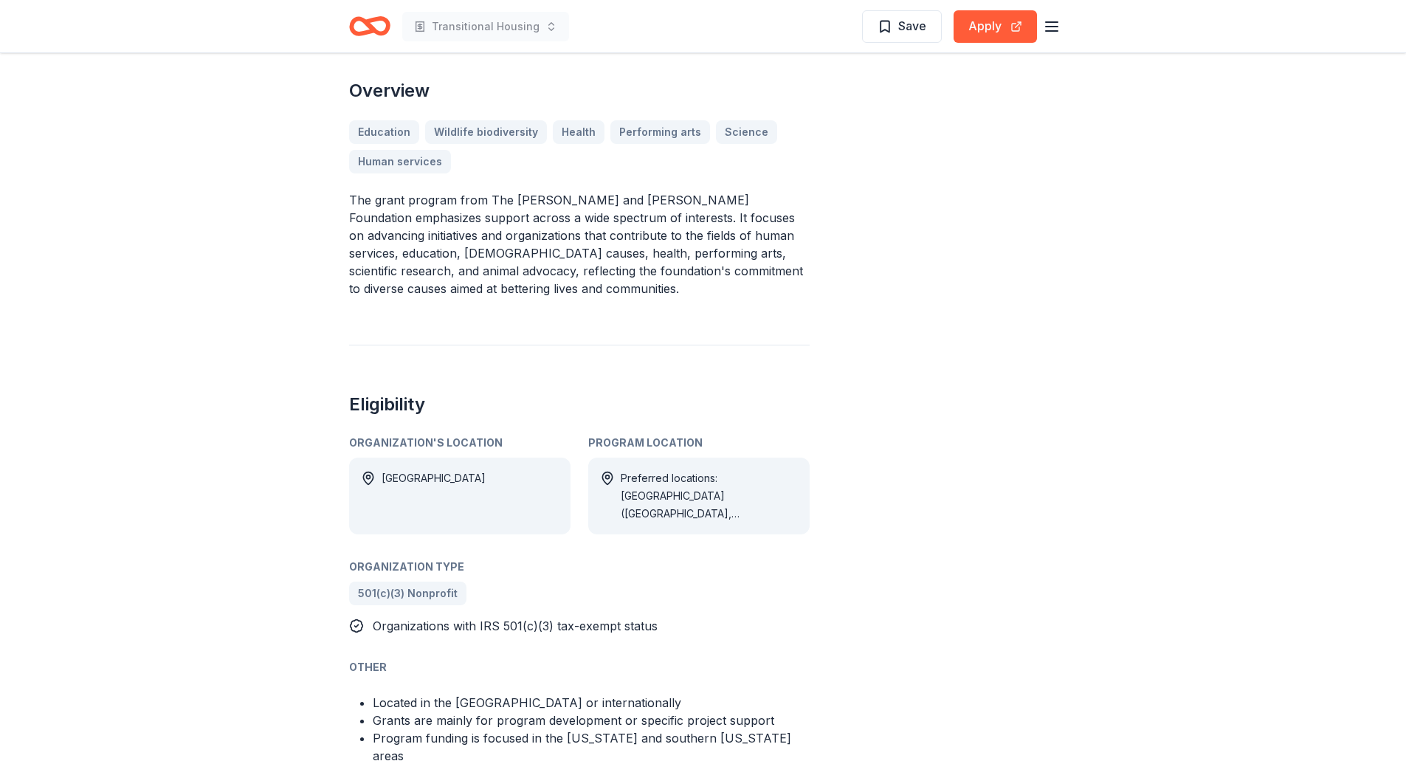
scroll to position [591, 0]
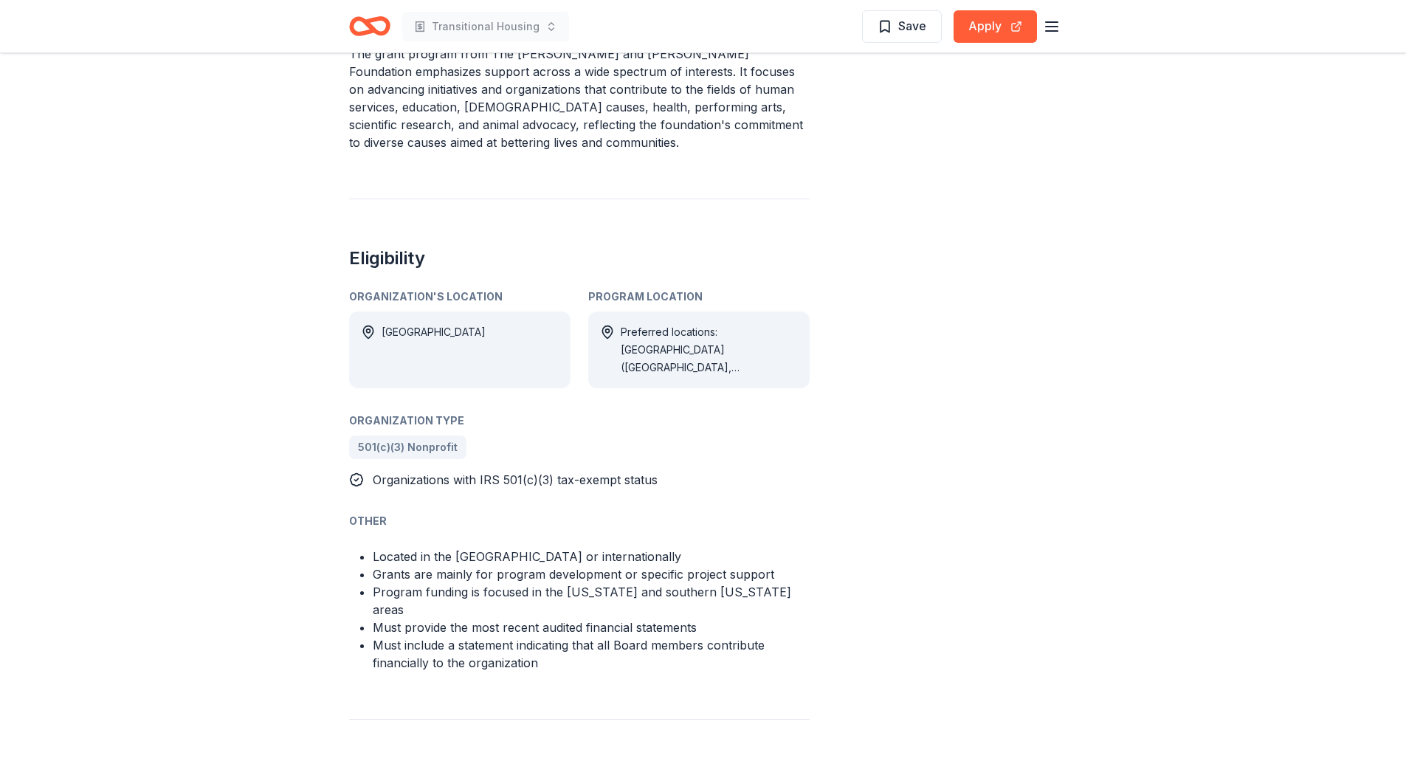
click at [693, 338] on div "Preferred locations: [GEOGRAPHIC_DATA] ([GEOGRAPHIC_DATA], [GEOGRAPHIC_DATA], […" at bounding box center [709, 349] width 177 height 53
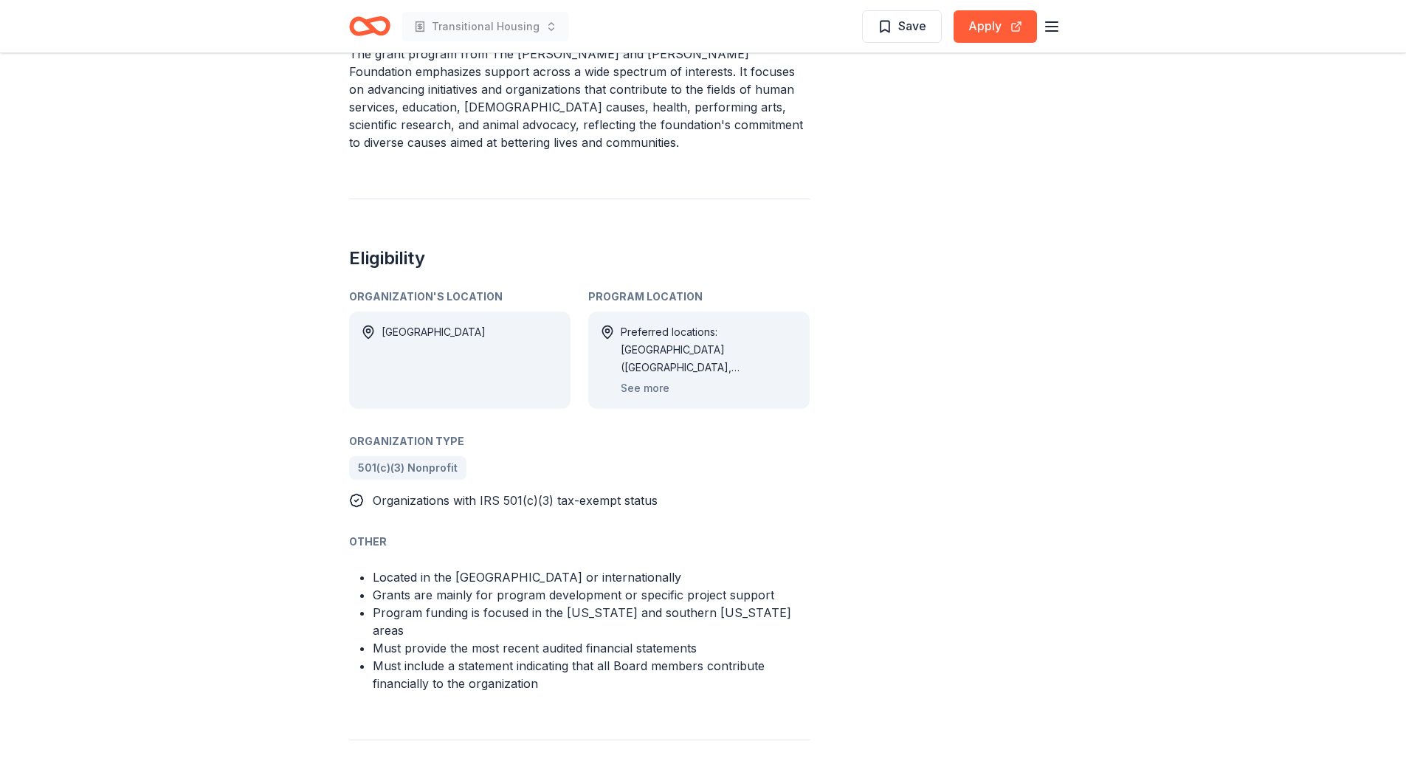
click at [1, 23] on header "Transitional Housing Save Apply" at bounding box center [703, 26] width 1406 height 53
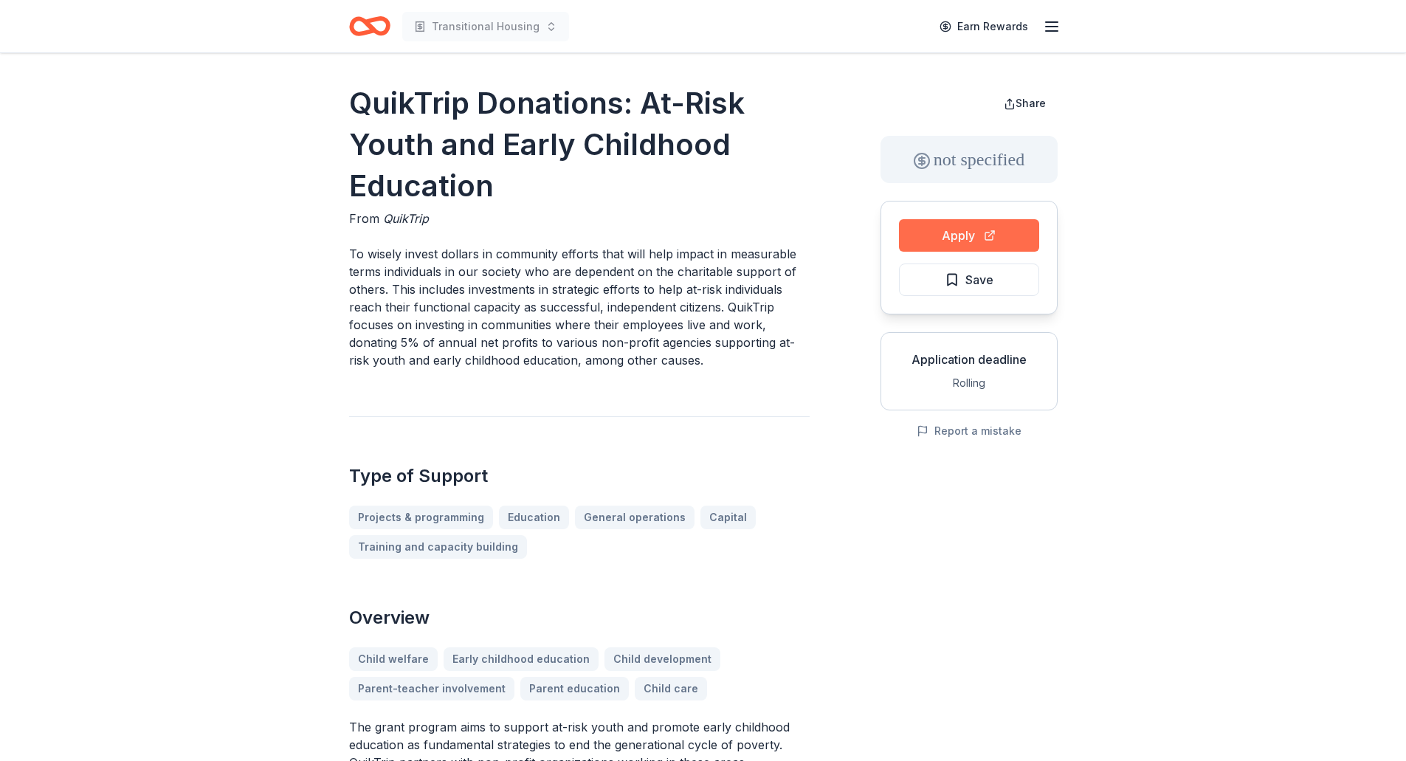
click at [941, 227] on button "Apply" at bounding box center [969, 235] width 140 height 32
click at [973, 238] on button "Apply" at bounding box center [969, 235] width 140 height 32
click at [947, 224] on button "Apply" at bounding box center [969, 235] width 140 height 32
